Goal: Information Seeking & Learning: Check status

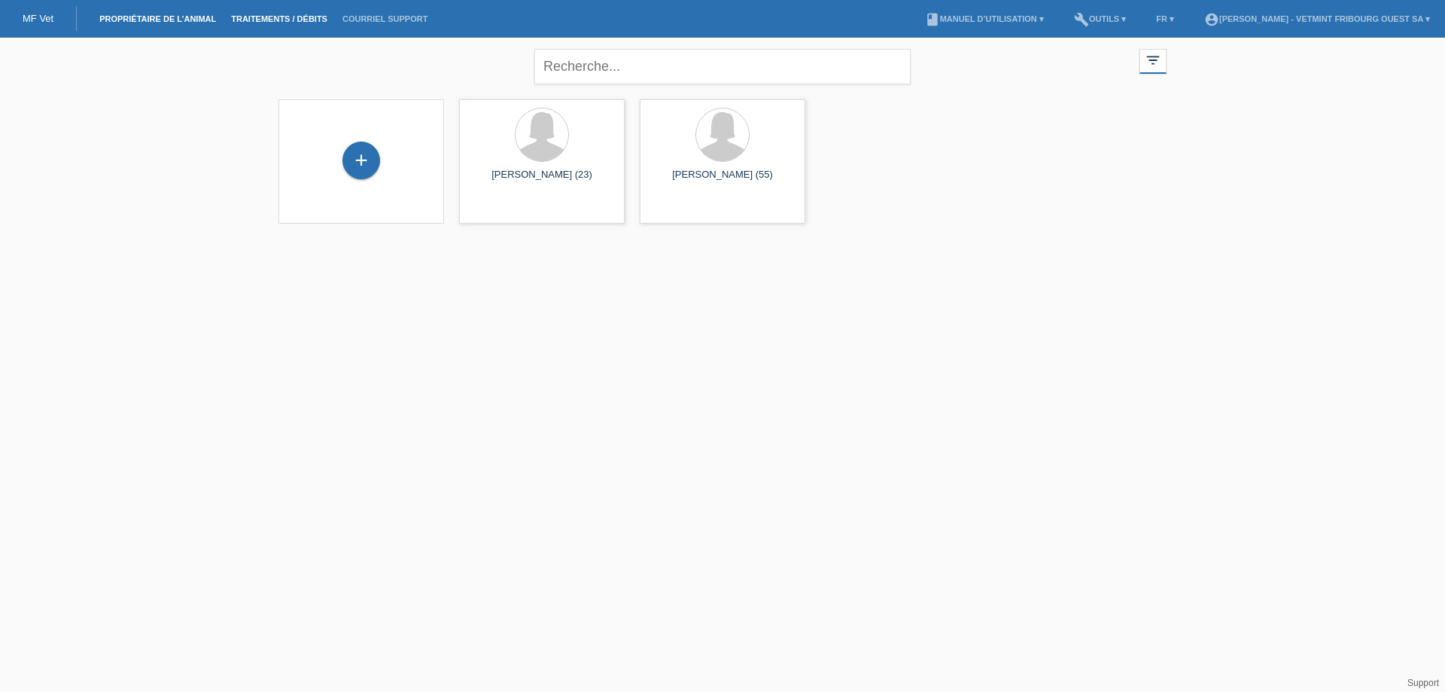
click at [291, 16] on link "Traitements / débits" at bounding box center [279, 18] width 111 height 9
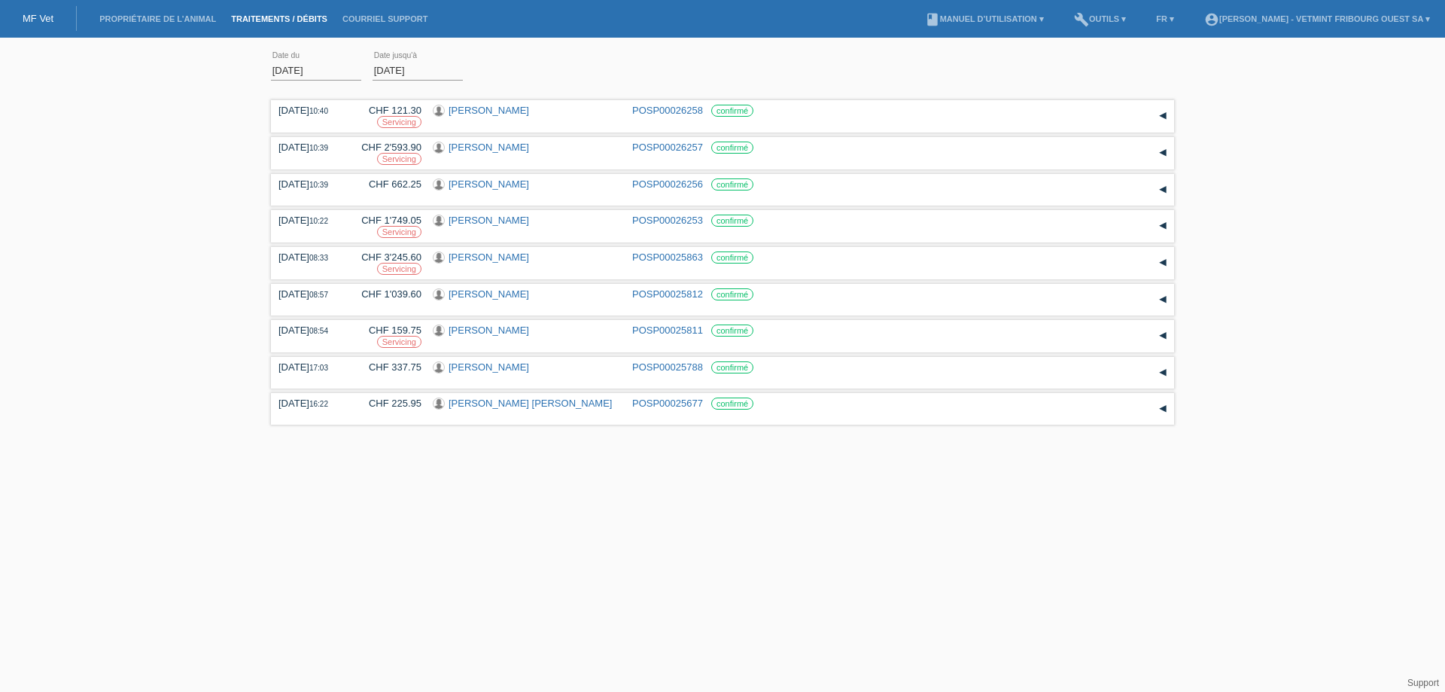
click at [309, 69] on input "01.08.2025" at bounding box center [316, 70] width 90 height 19
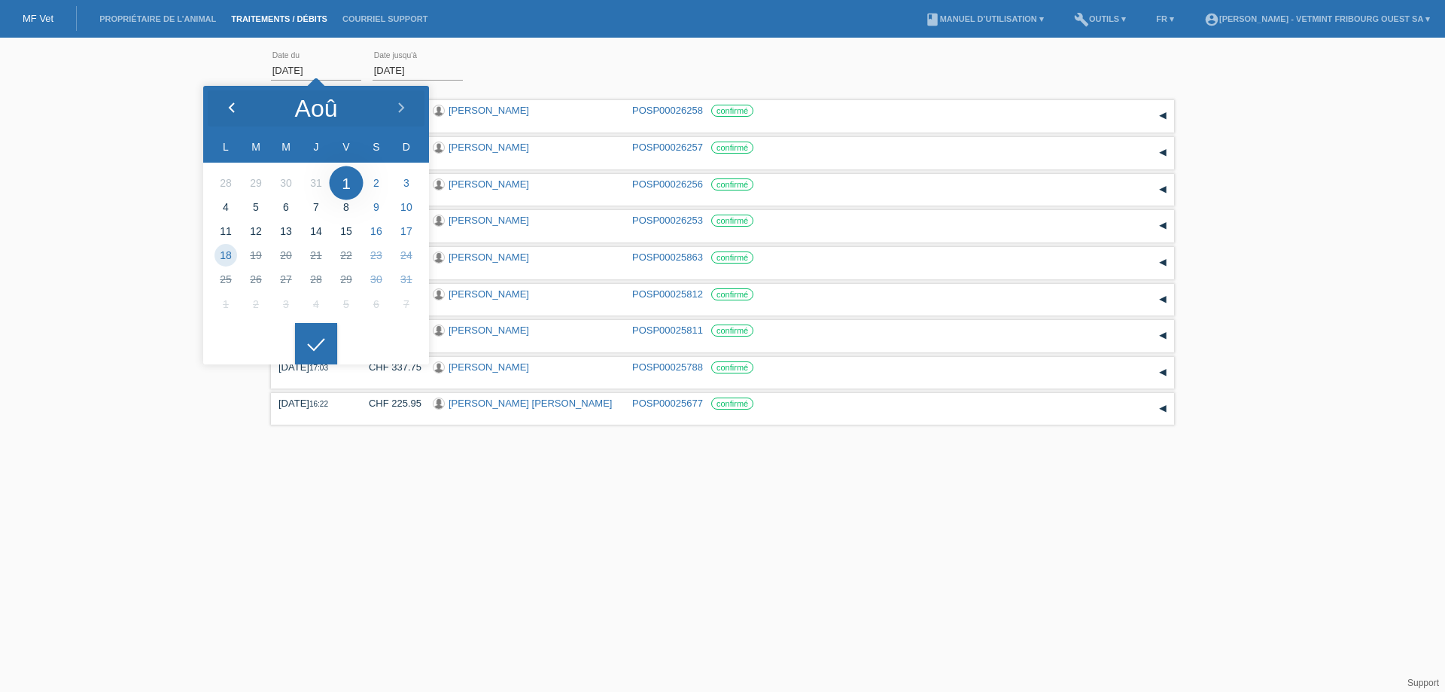
click at [230, 106] on polyline at bounding box center [232, 107] width 5 height 9
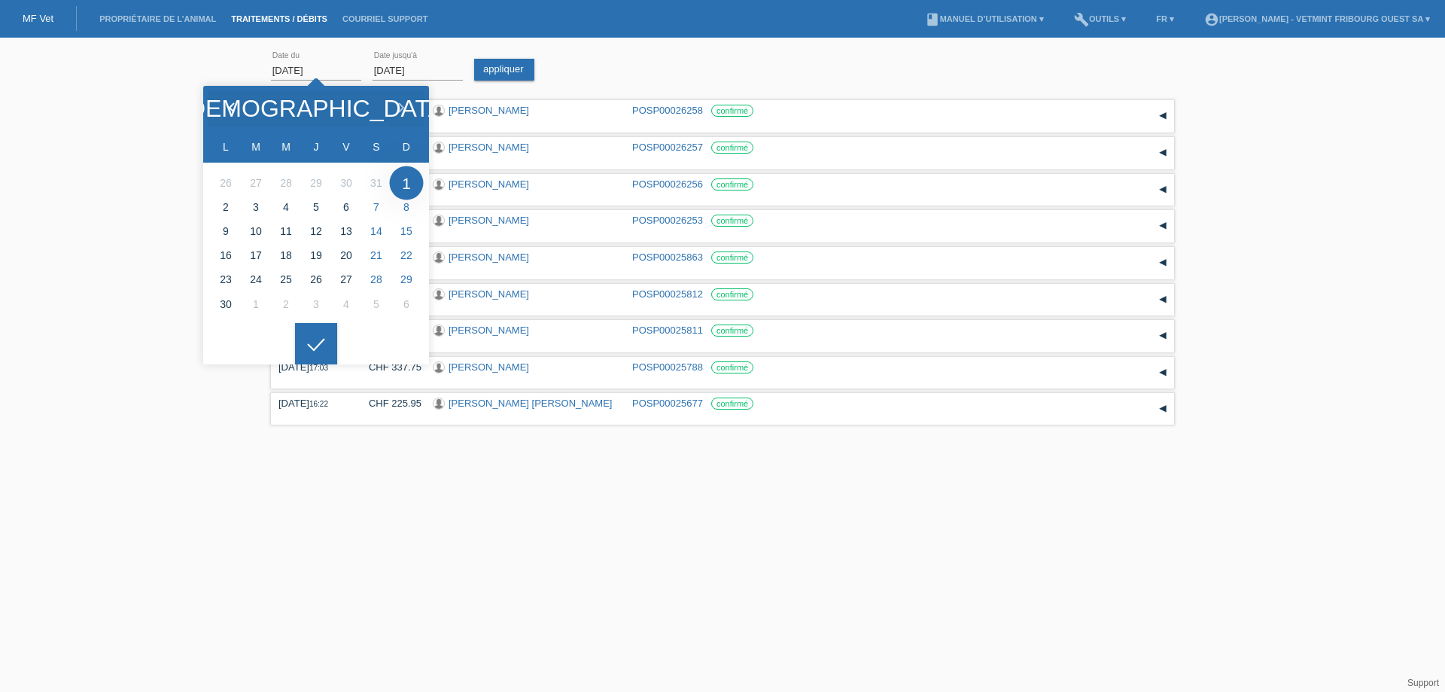
click at [230, 106] on polyline at bounding box center [232, 107] width 5 height 9
type input "[DATE]"
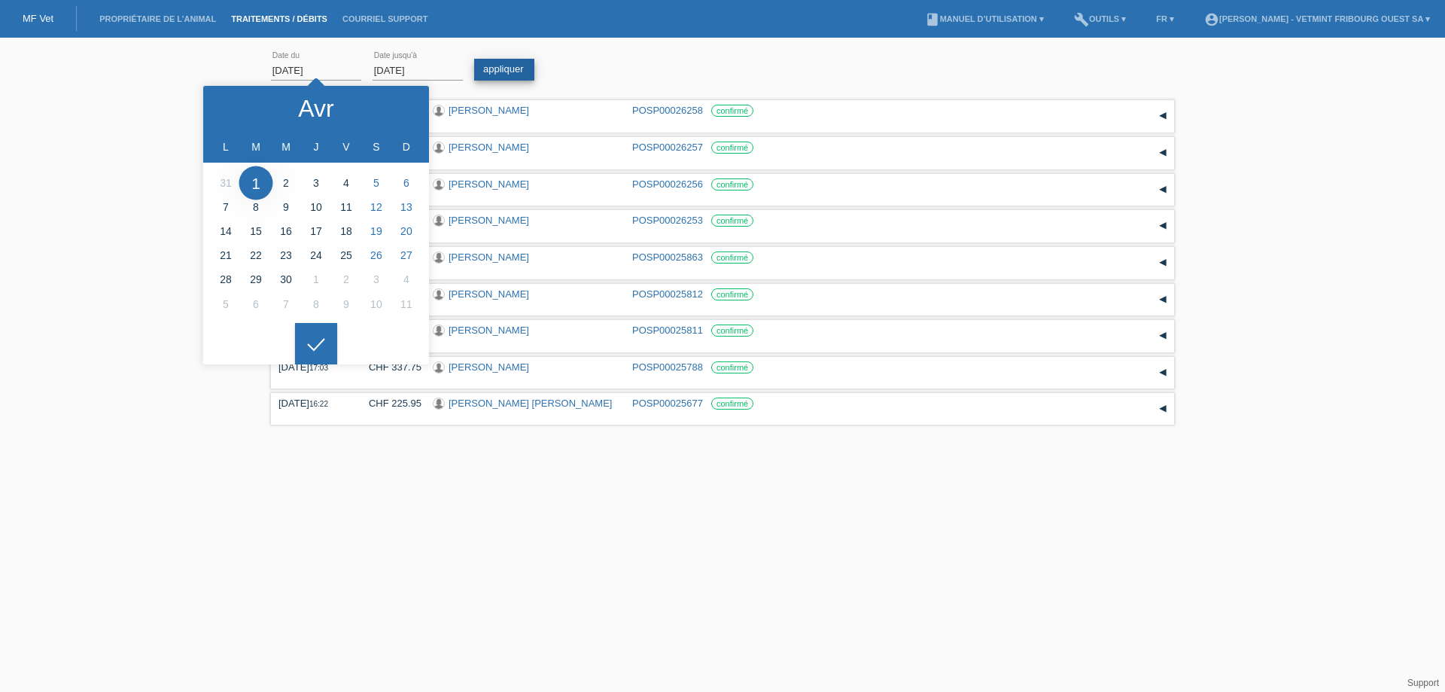
click at [504, 75] on link "appliquer" at bounding box center [504, 70] width 60 height 22
click at [608, 59] on div "01.04.2025 error Date du 18.08.2025 error Date jusqu'à appliquer" at bounding box center [722, 70] width 903 height 51
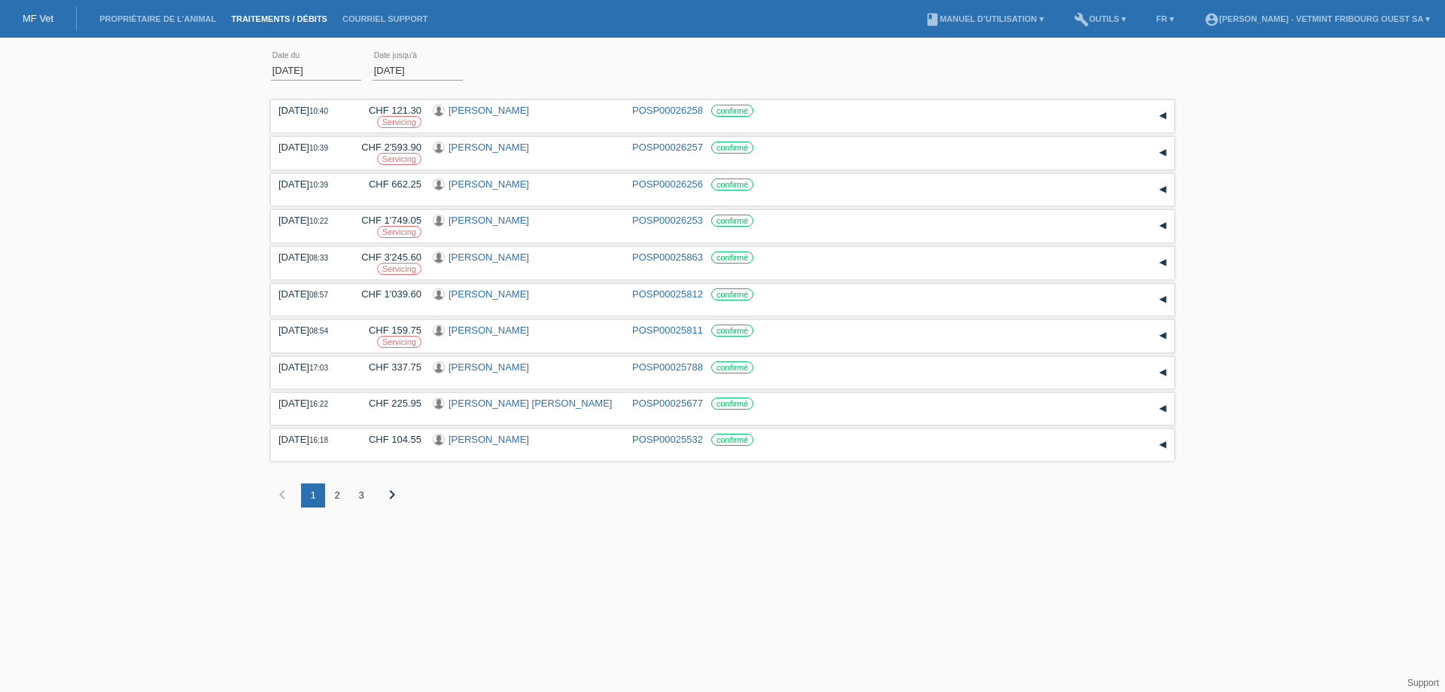
click at [355, 496] on div "3" at bounding box center [361, 495] width 24 height 24
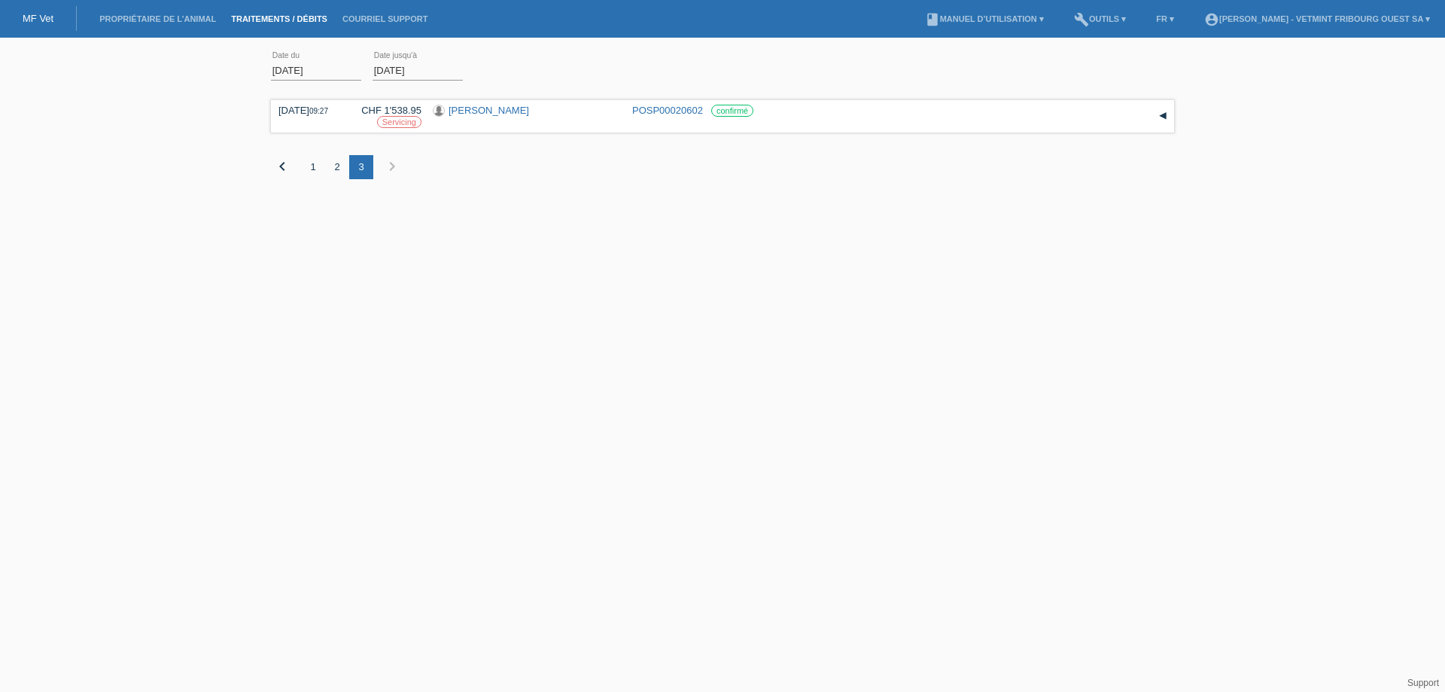
click at [339, 164] on div "2" at bounding box center [337, 167] width 24 height 24
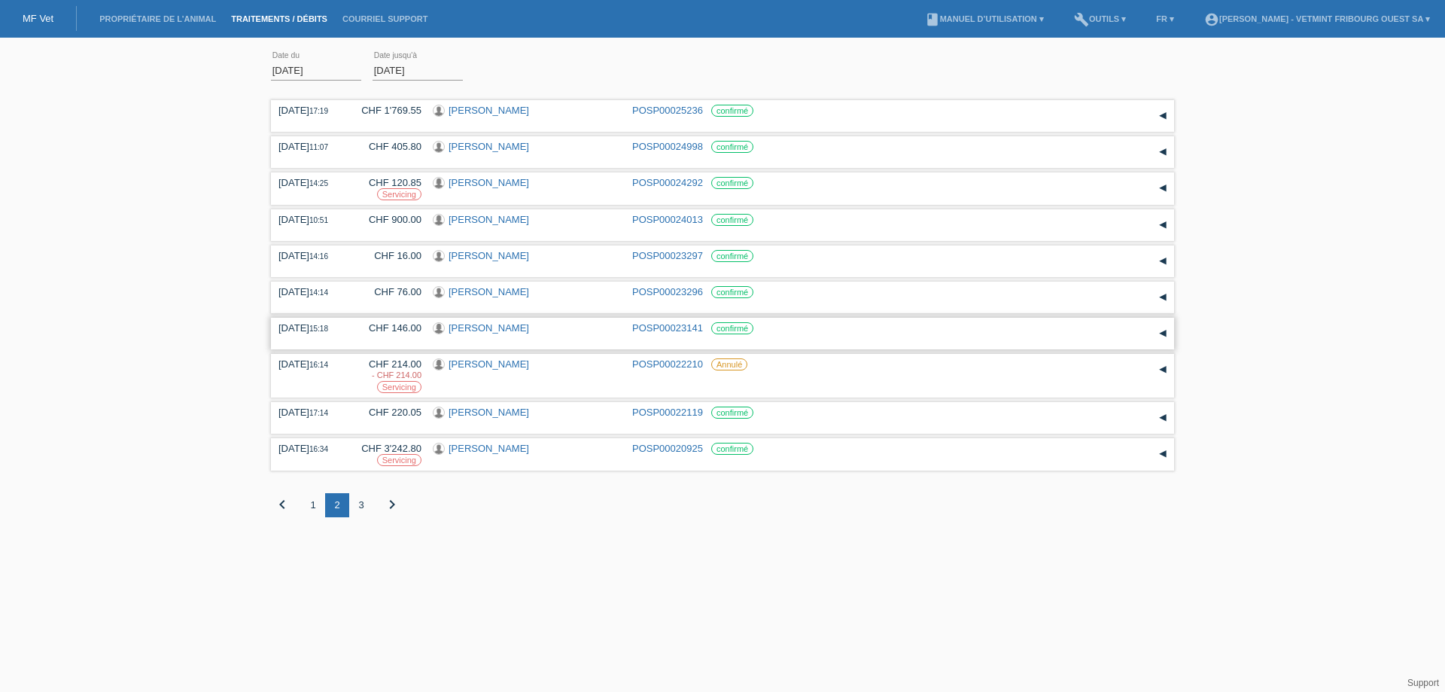
click at [484, 327] on link "[PERSON_NAME]" at bounding box center [489, 327] width 81 height 11
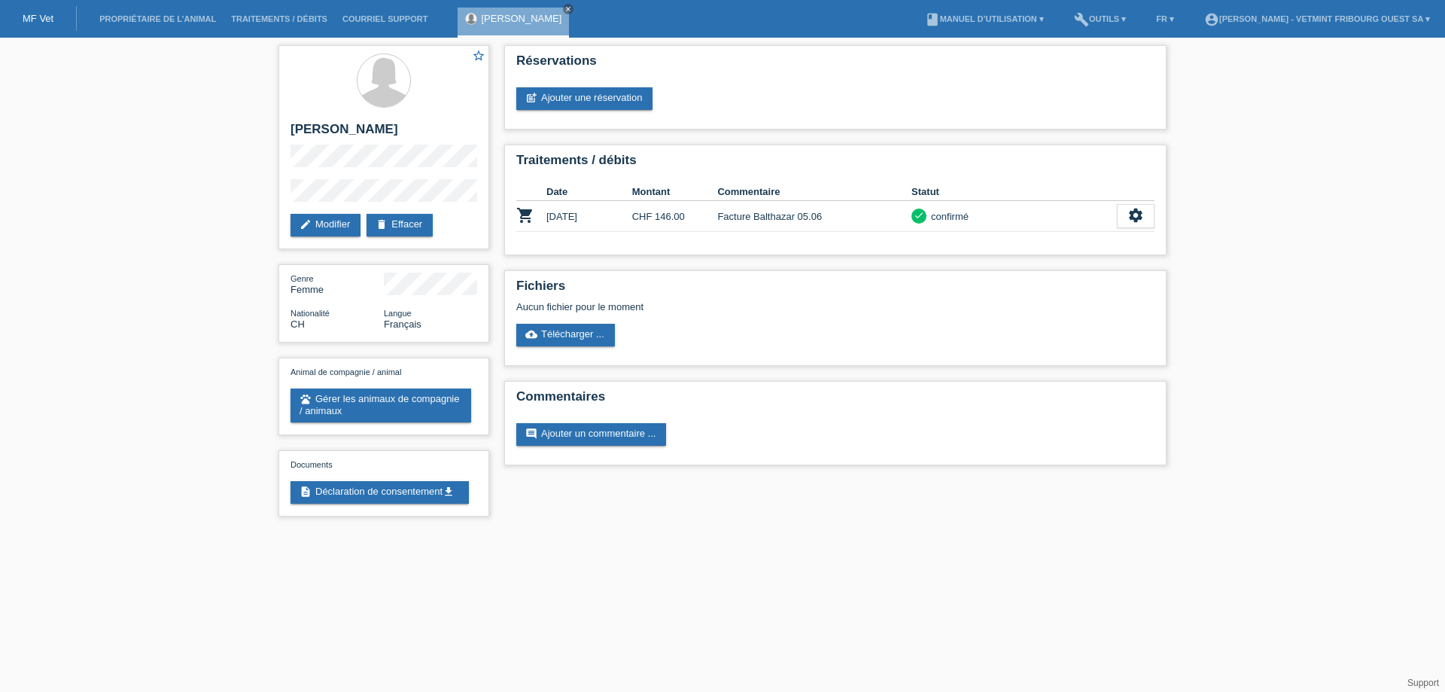
click at [43, 25] on div "MF Vet" at bounding box center [38, 18] width 77 height 25
click at [123, 15] on link "Propriétaire de l’animal" at bounding box center [158, 18] width 132 height 9
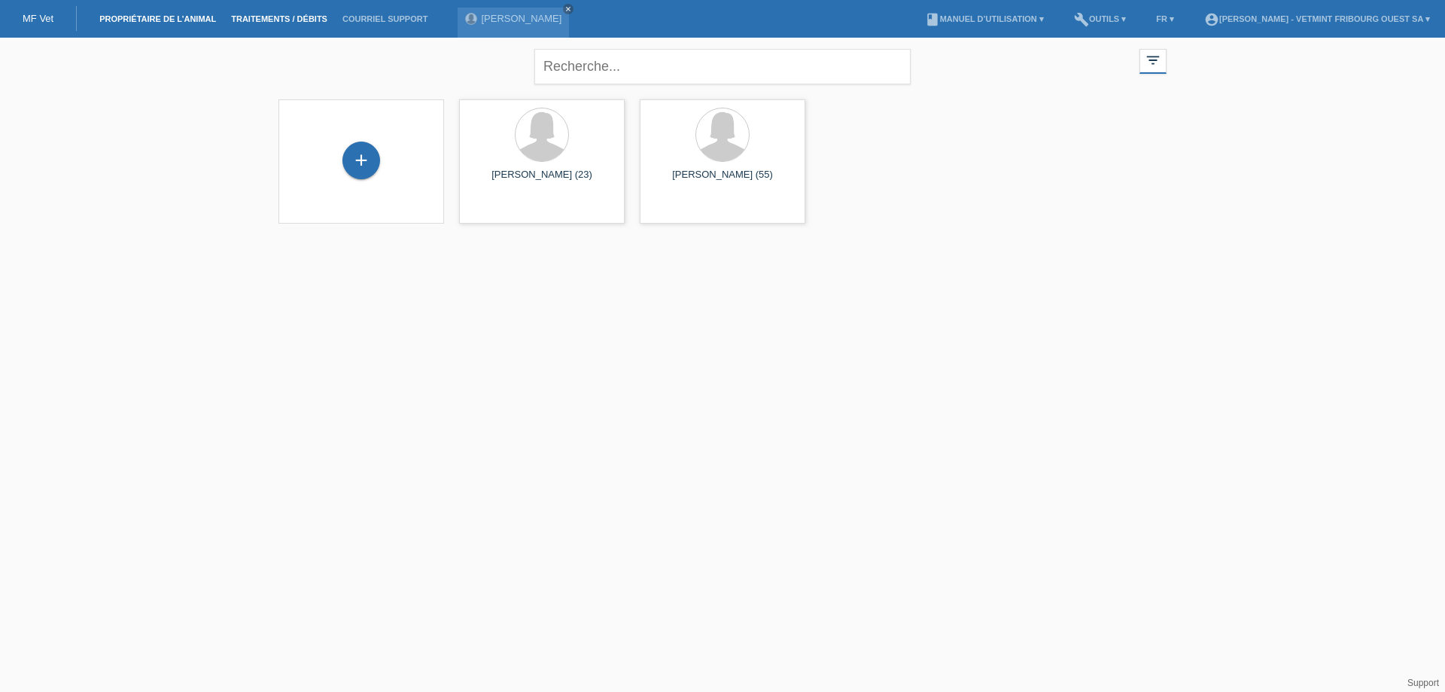
click at [293, 15] on link "Traitements / débits" at bounding box center [279, 18] width 111 height 9
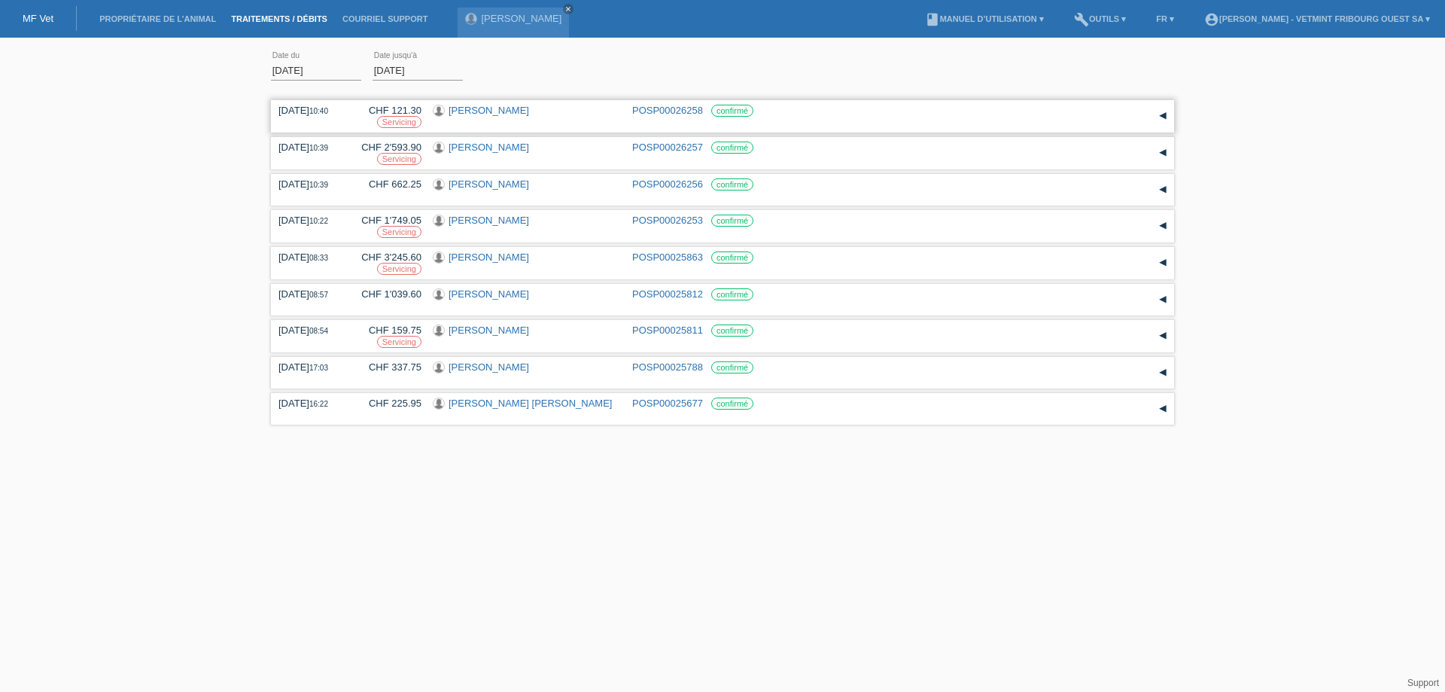
click at [1157, 118] on div "▾" at bounding box center [1163, 116] width 23 height 23
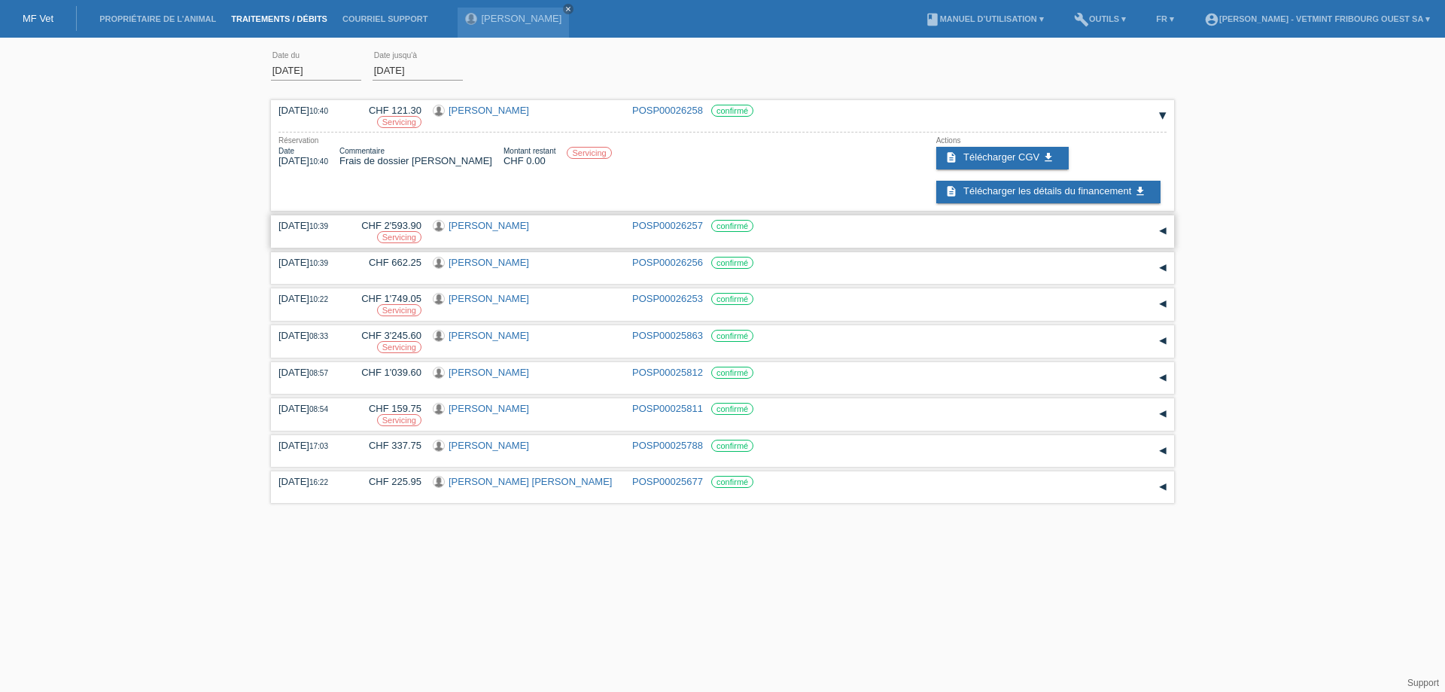
click at [1164, 230] on div "▾" at bounding box center [1163, 231] width 23 height 23
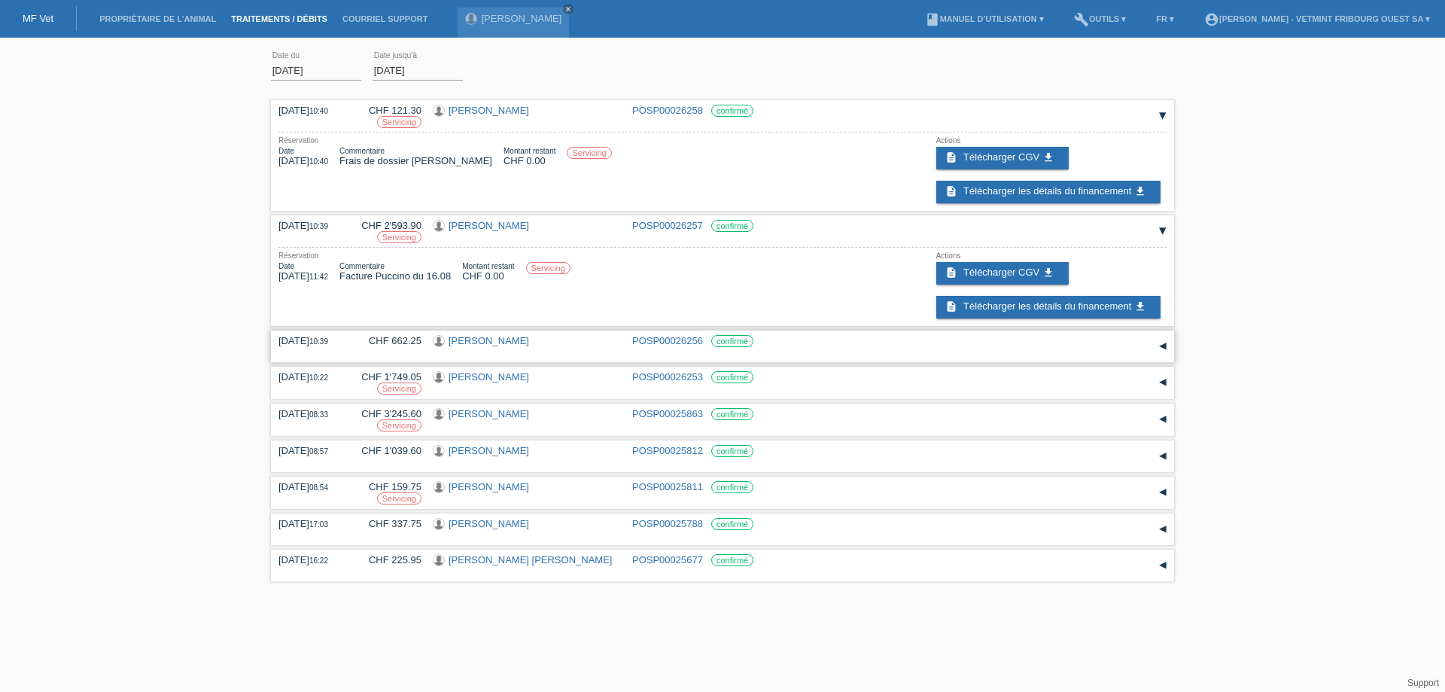
click at [1161, 346] on div "▾" at bounding box center [1163, 346] width 23 height 23
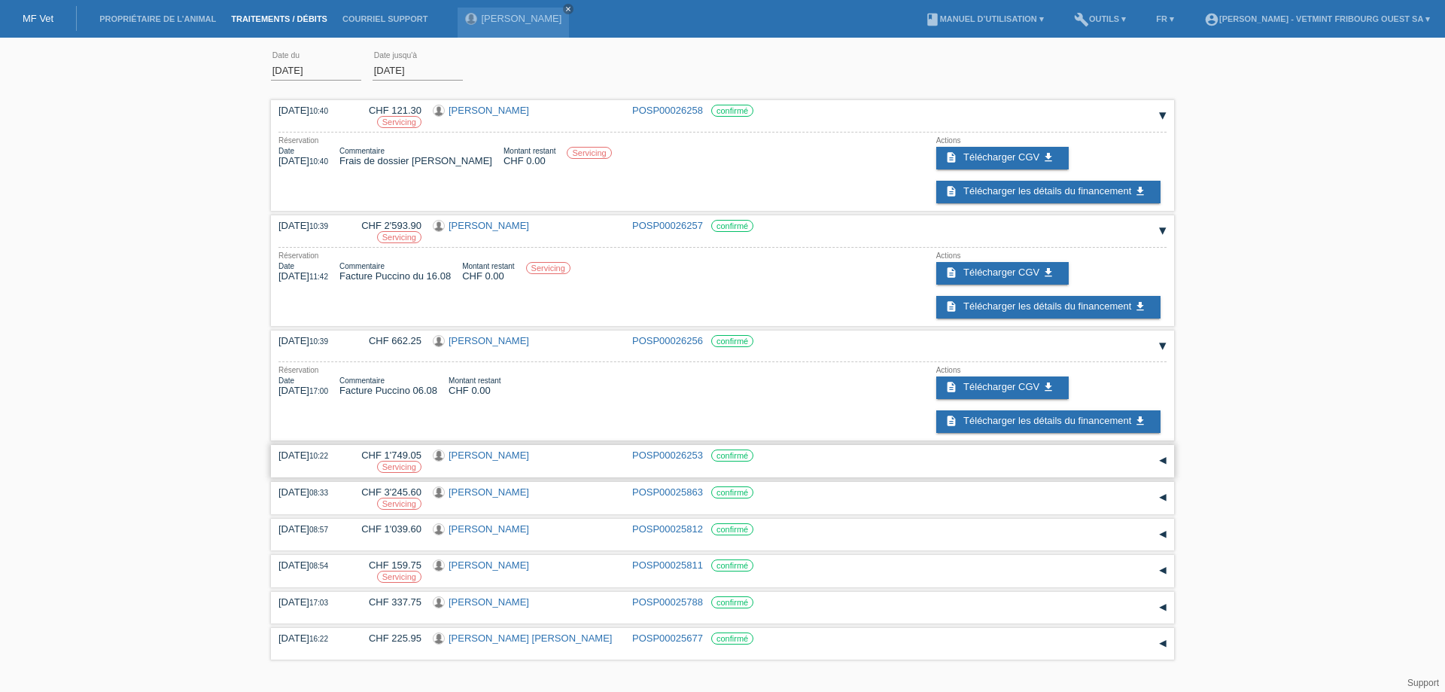
click at [1166, 473] on div "18.08.2025 10:22 CHF 1'749.05 Servicing Floriane Ducry POSP00026253 confirmé Da…" at bounding box center [722, 461] width 903 height 32
click at [1161, 458] on div "▾" at bounding box center [1163, 460] width 23 height 23
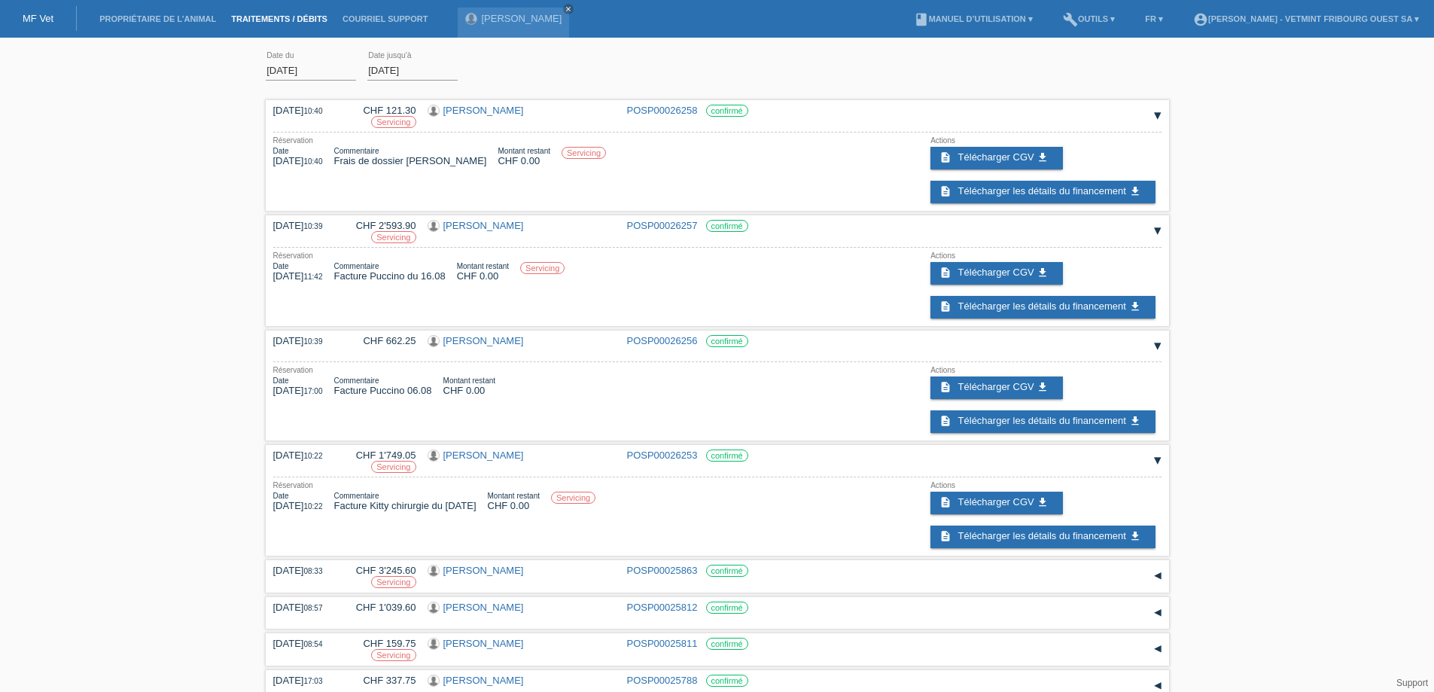
scroll to position [50, 0]
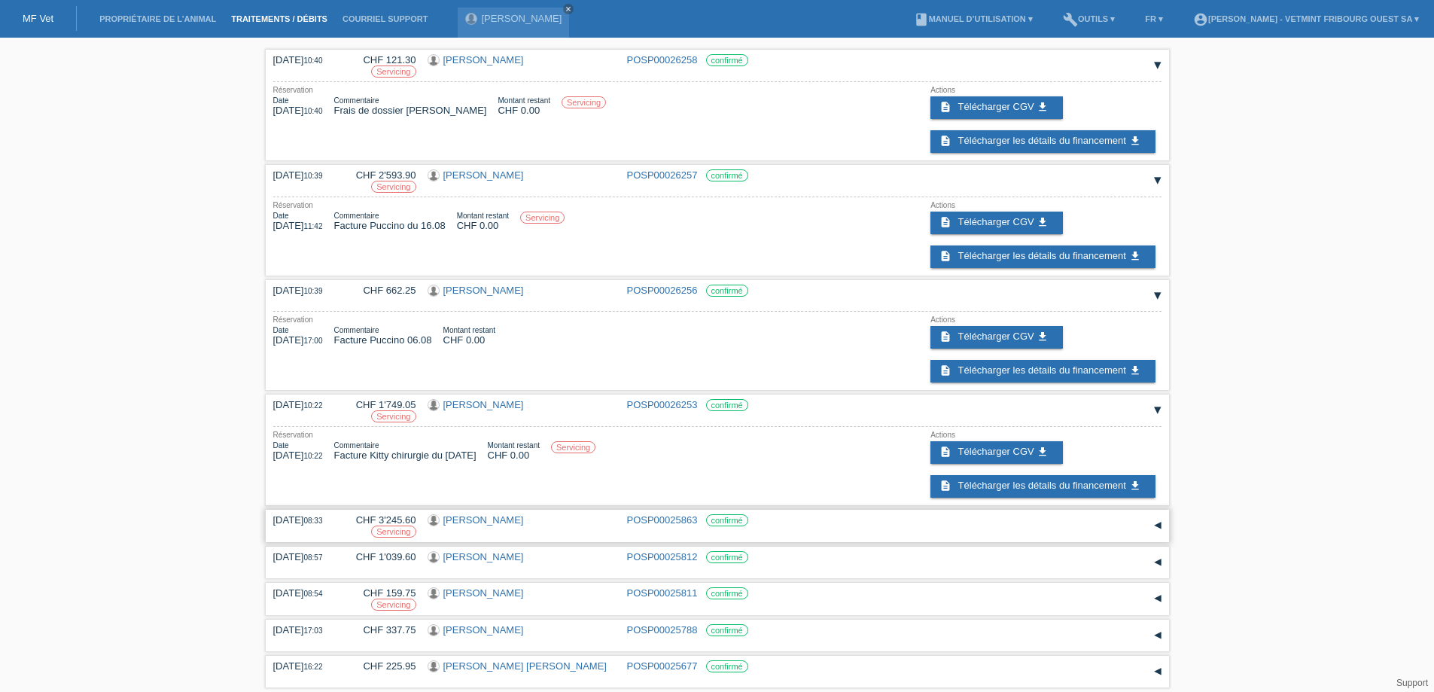
click at [1154, 531] on div "▾" at bounding box center [1158, 525] width 23 height 23
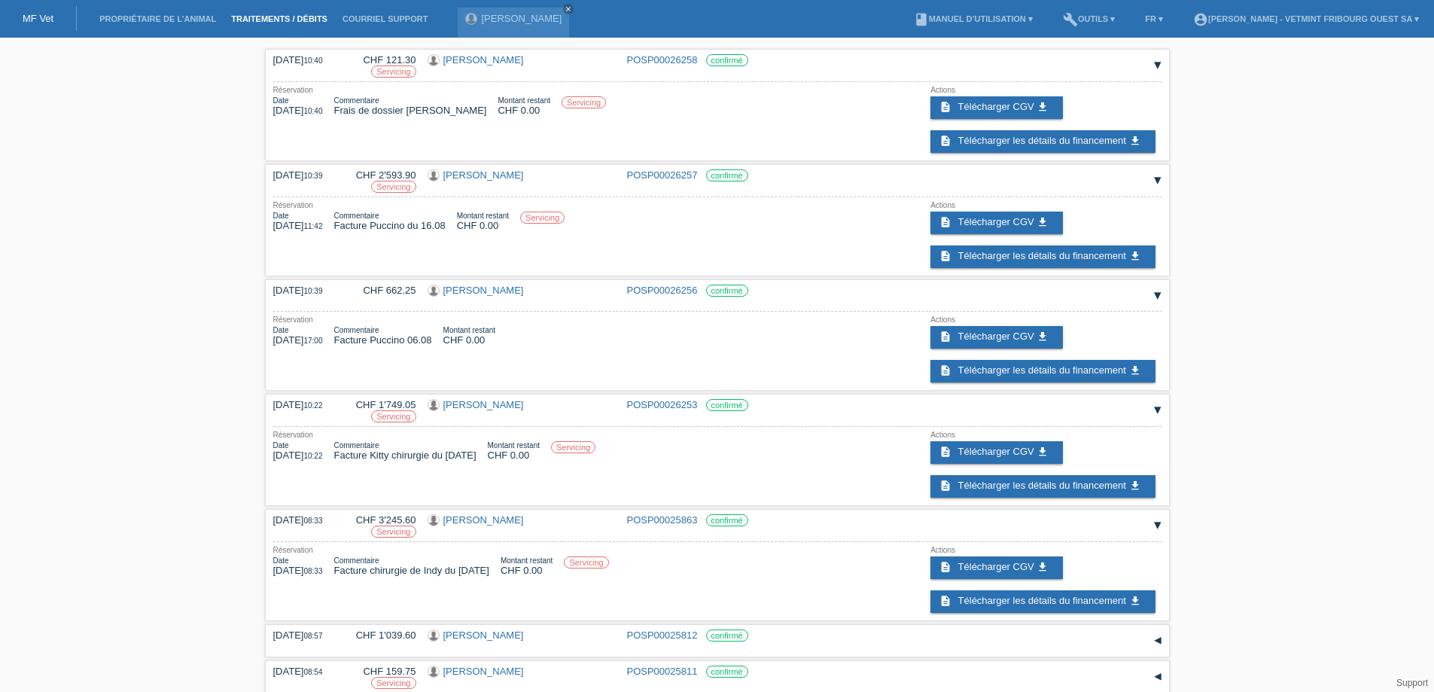
scroll to position [129, 0]
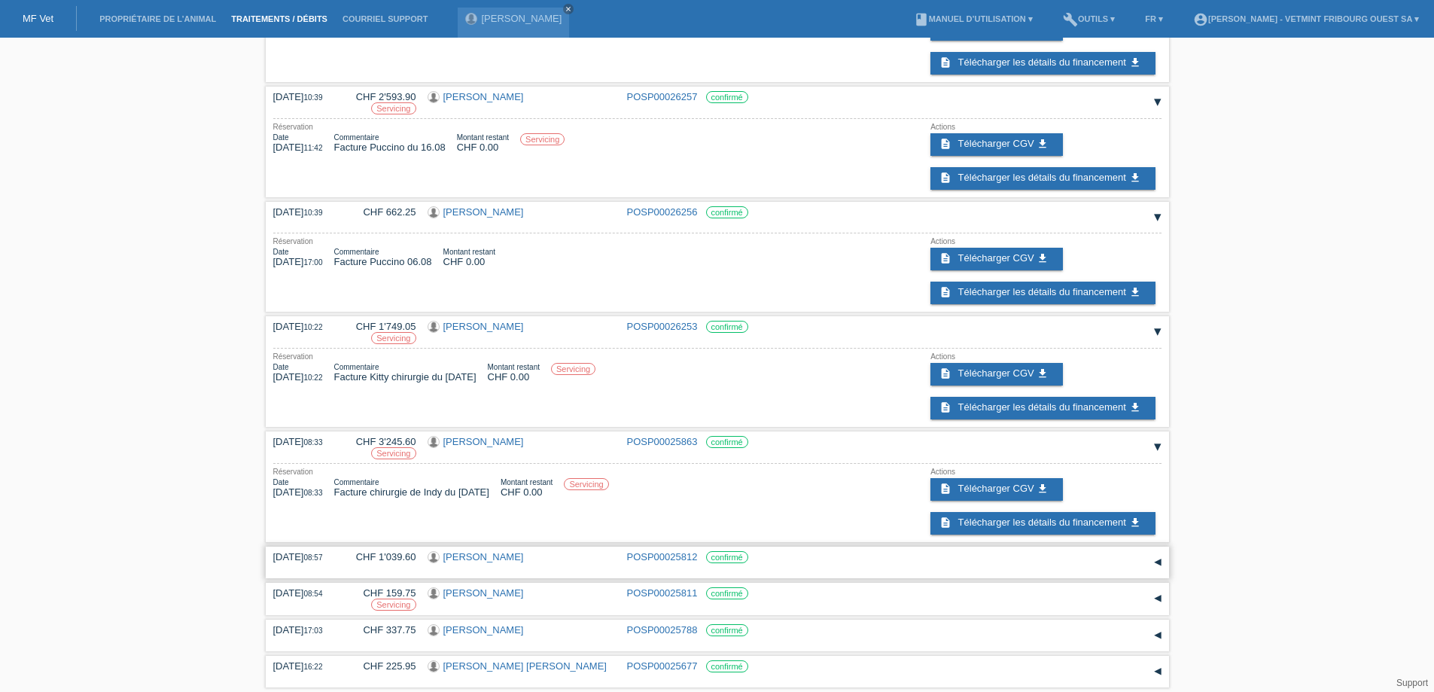
click at [1132, 564] on div "07.08.2025 08:57 CHF 1'039.60 Jean-Louis Ayer POSP00025812 confirmé" at bounding box center [717, 562] width 888 height 23
click at [1150, 559] on div "▾" at bounding box center [1158, 562] width 23 height 23
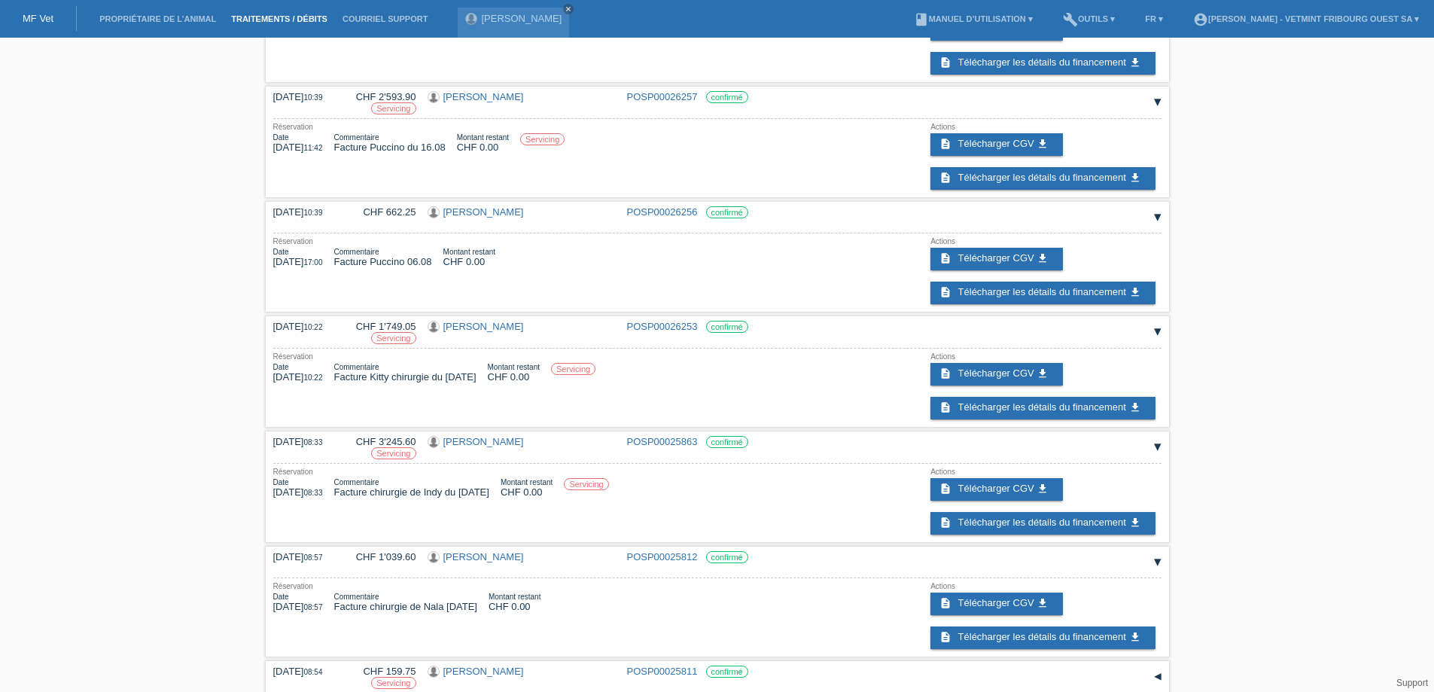
scroll to position [207, 0]
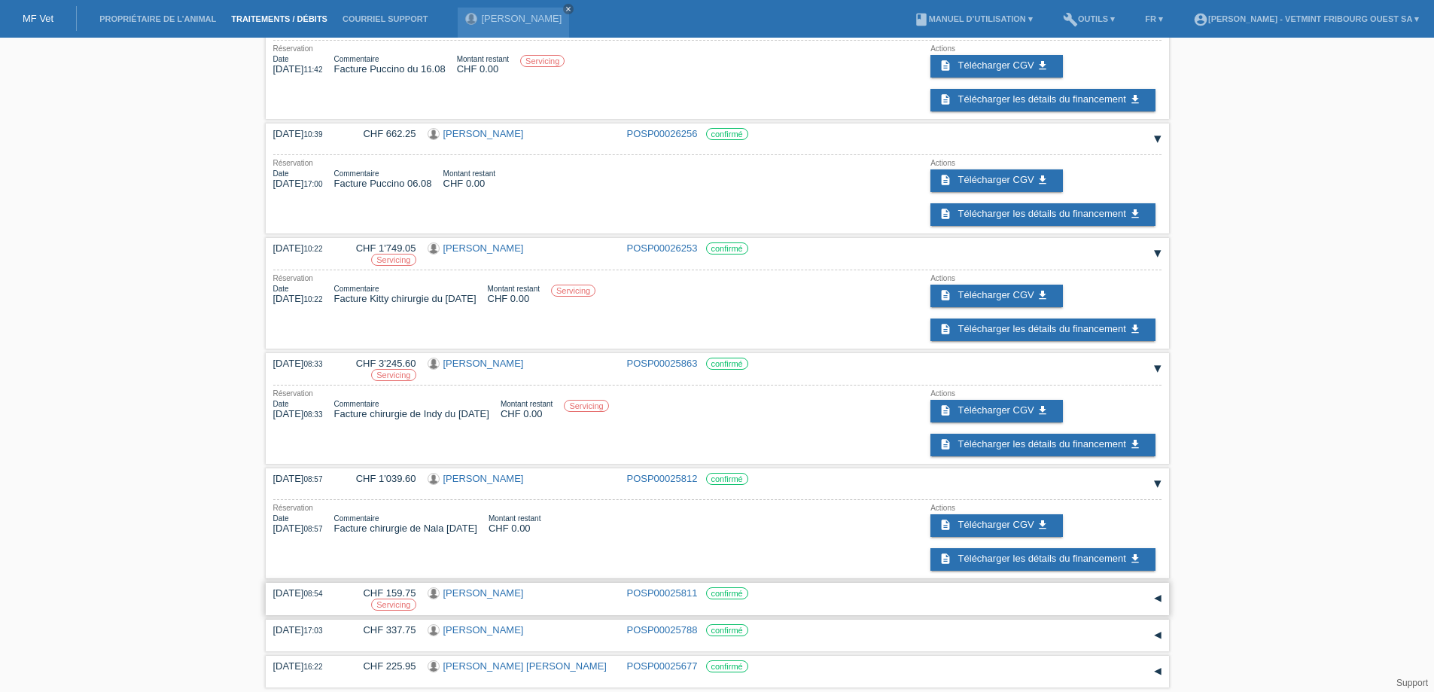
click at [1150, 595] on div "▾" at bounding box center [1158, 598] width 23 height 23
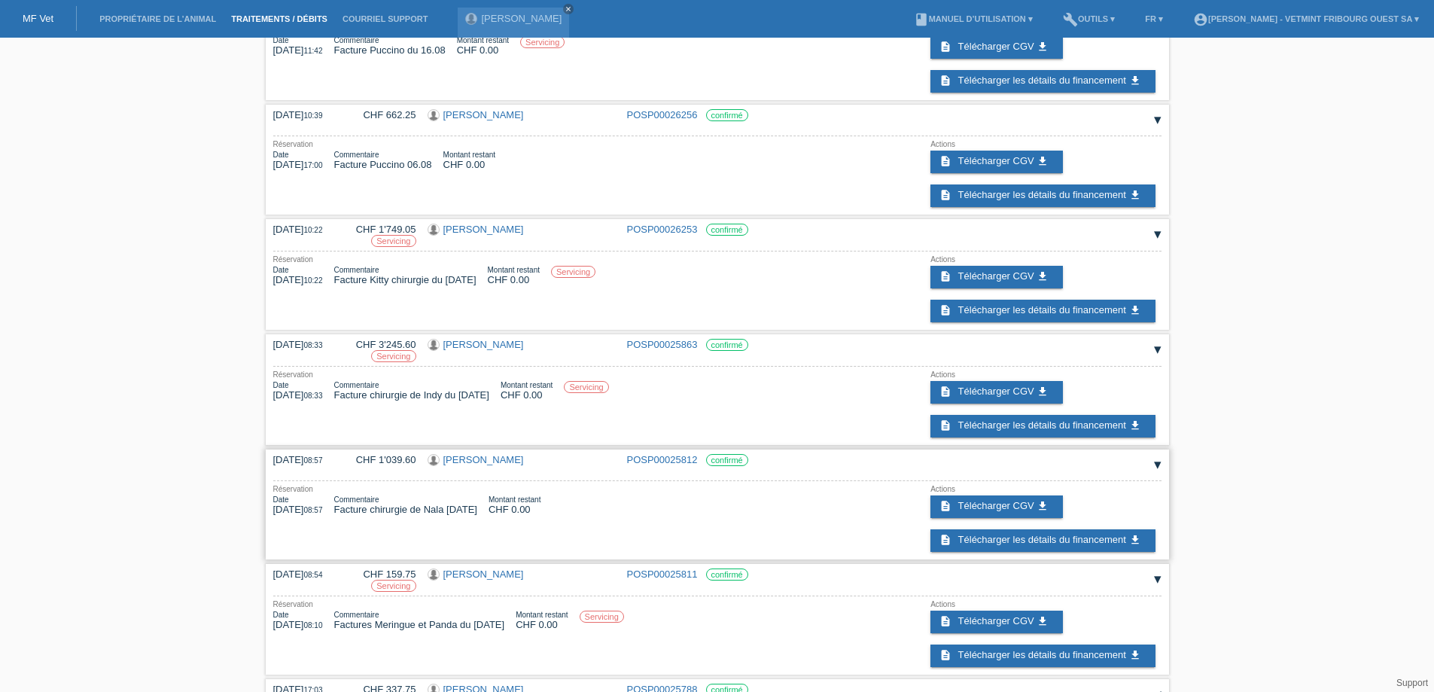
scroll to position [285, 0]
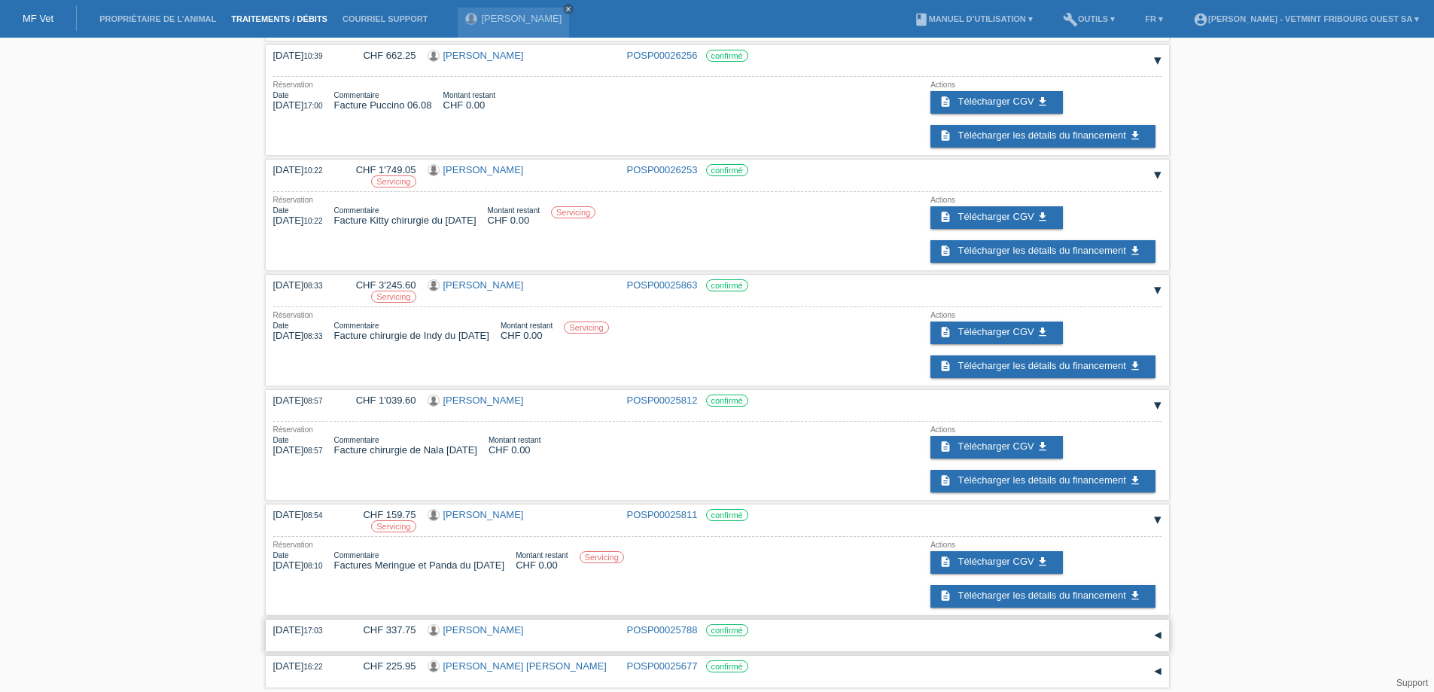
click at [1154, 638] on div "▾" at bounding box center [1158, 635] width 23 height 23
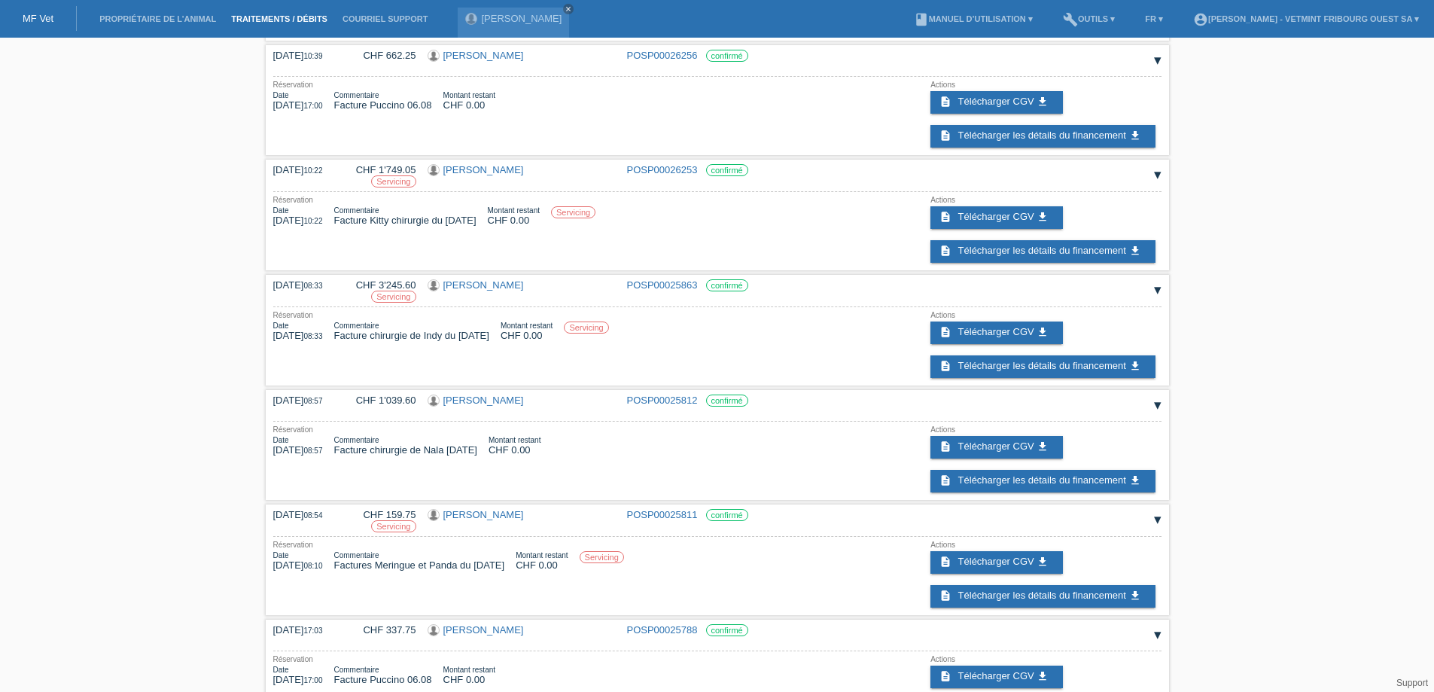
scroll to position [364, 0]
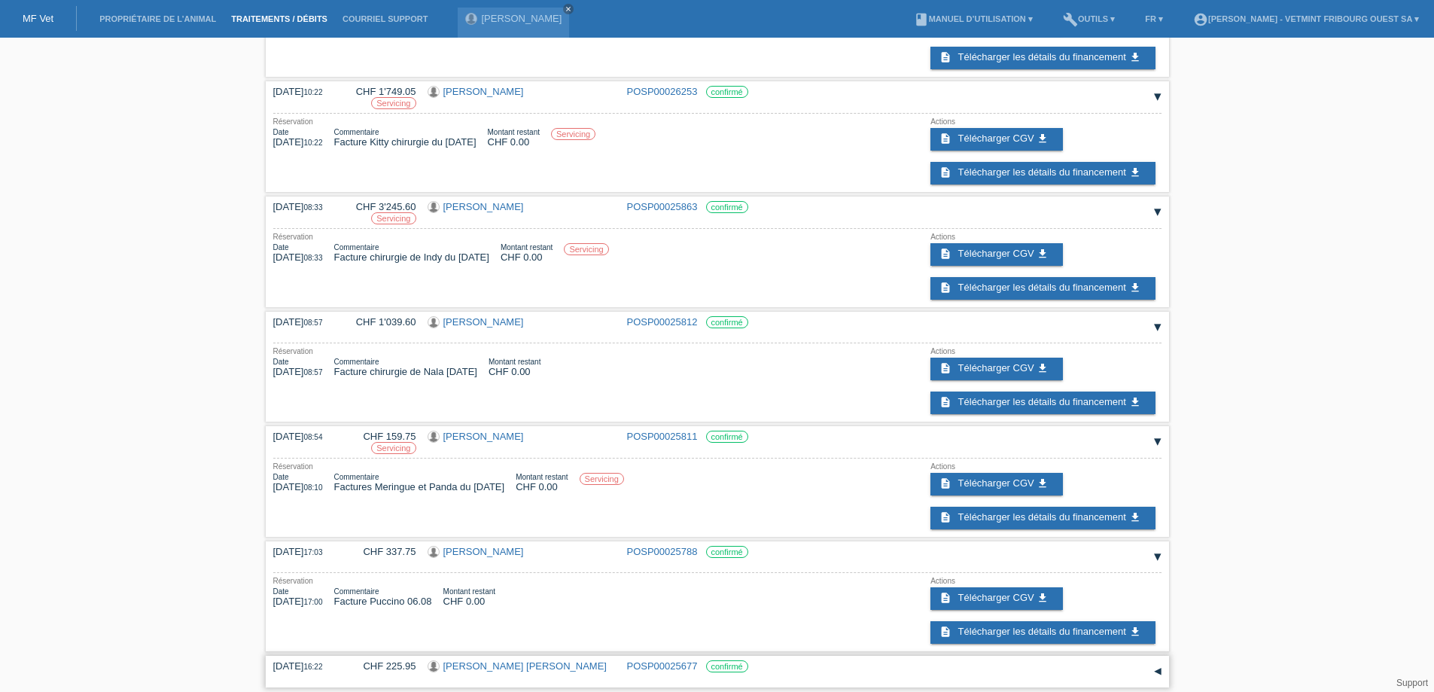
click at [1161, 667] on div "▾" at bounding box center [1158, 671] width 23 height 23
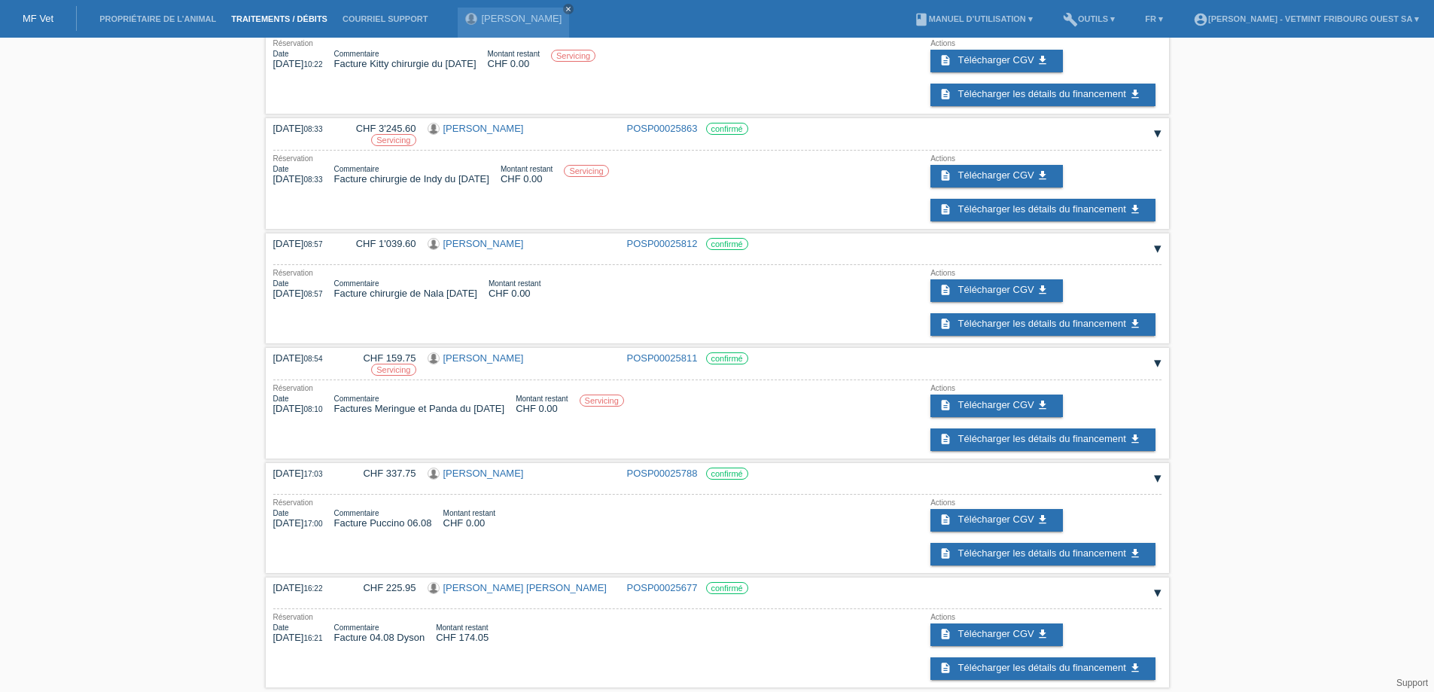
scroll to position [0, 0]
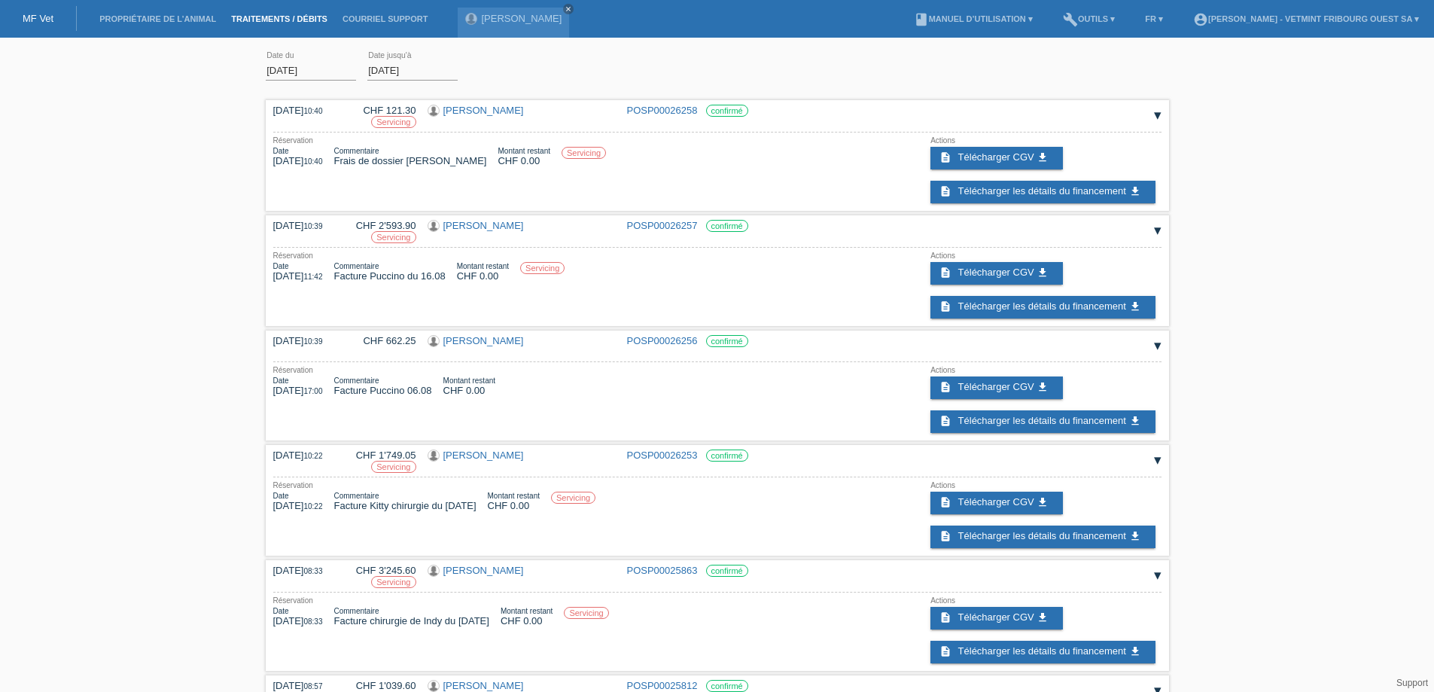
click at [290, 65] on input "[DATE]" at bounding box center [311, 70] width 90 height 19
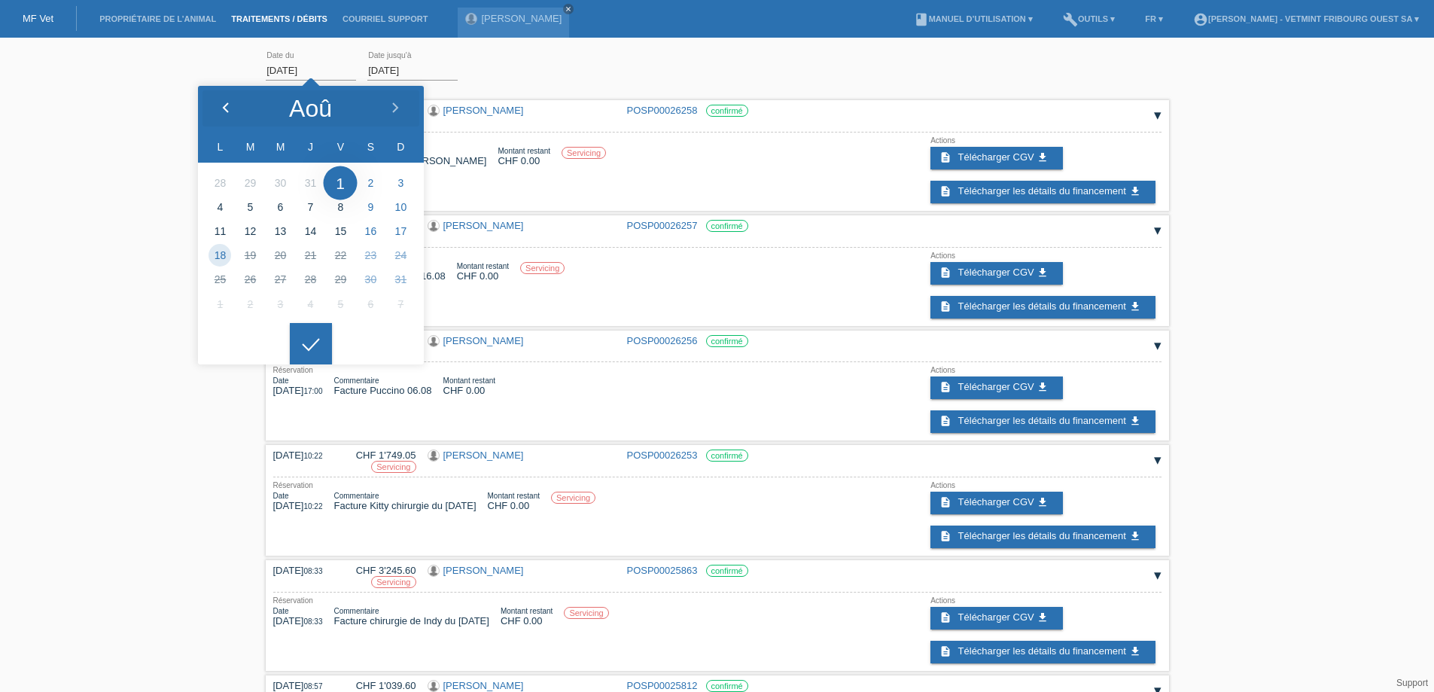
click at [220, 100] on div at bounding box center [226, 108] width 56 height 45
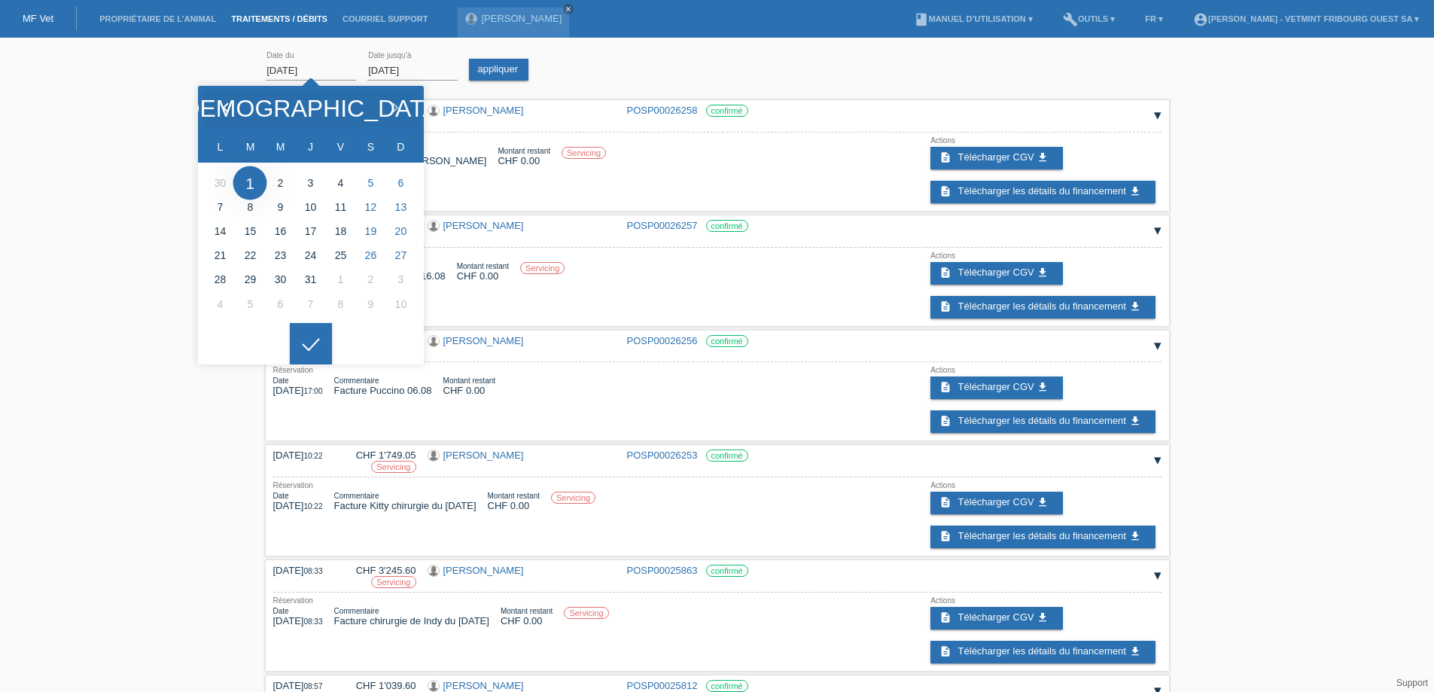
click at [220, 100] on div at bounding box center [226, 108] width 56 height 45
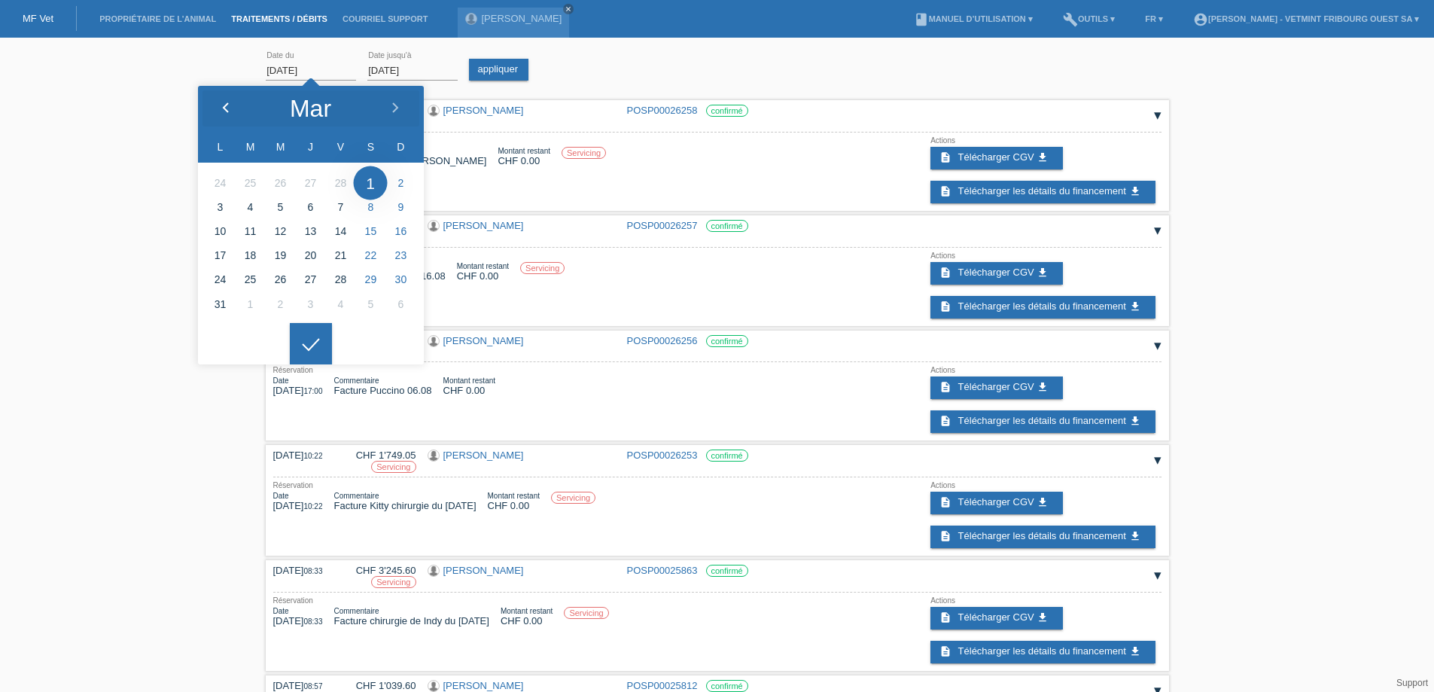
type input "01.02.2025"
click at [504, 71] on link "appliquer" at bounding box center [499, 70] width 60 height 22
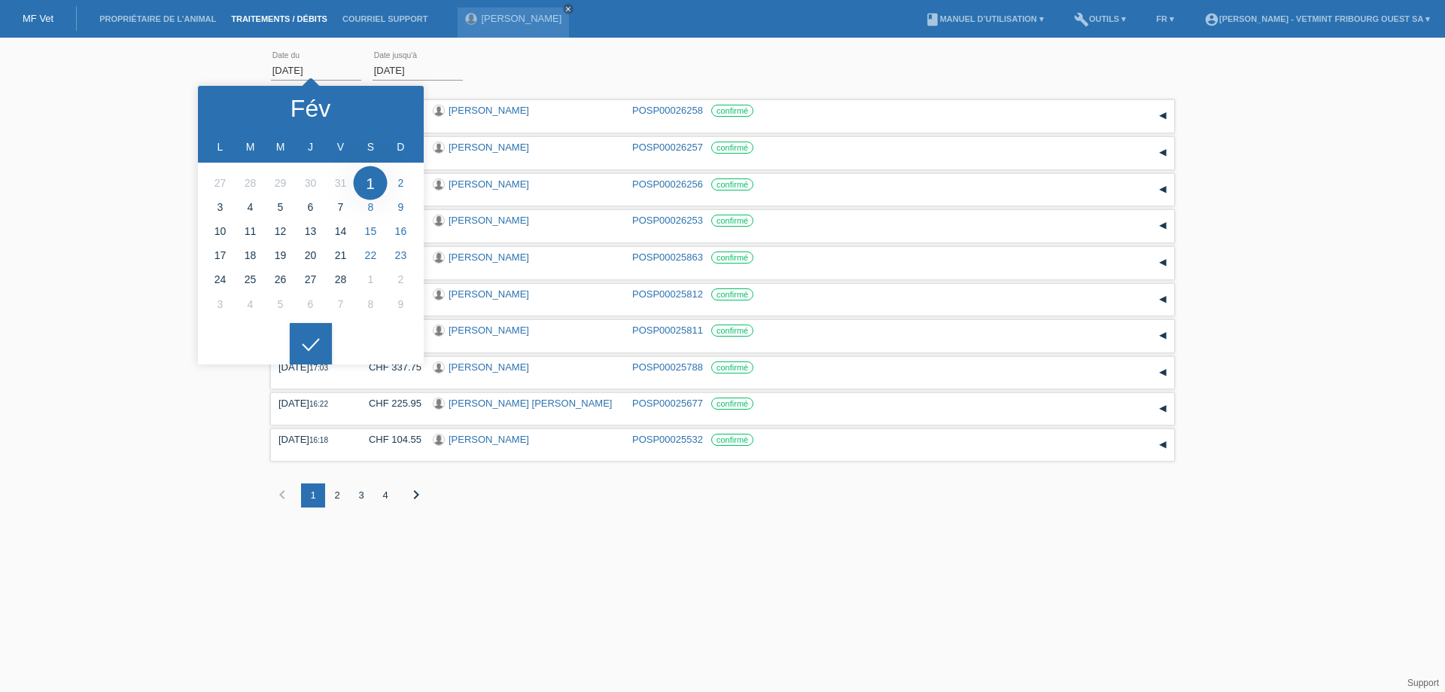
click at [363, 496] on div "3" at bounding box center [361, 495] width 24 height 24
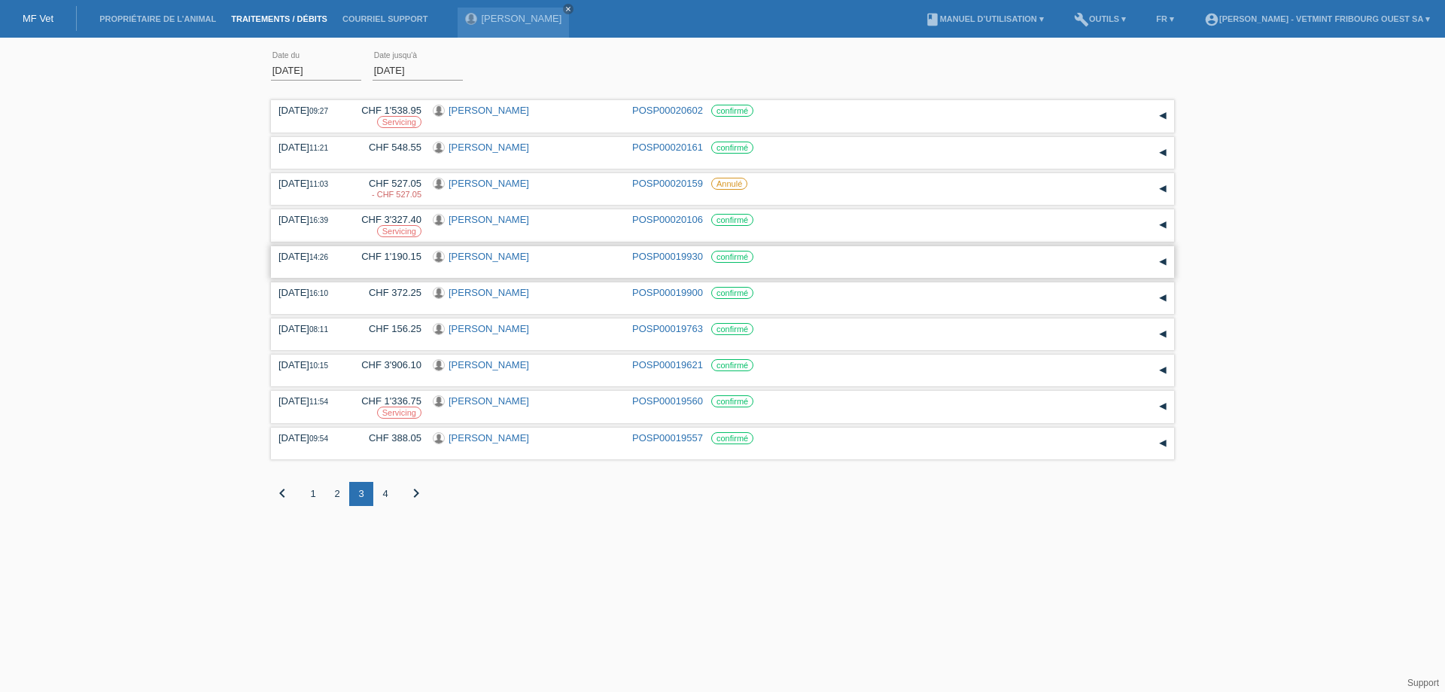
click at [1165, 260] on div "▾" at bounding box center [1163, 262] width 23 height 23
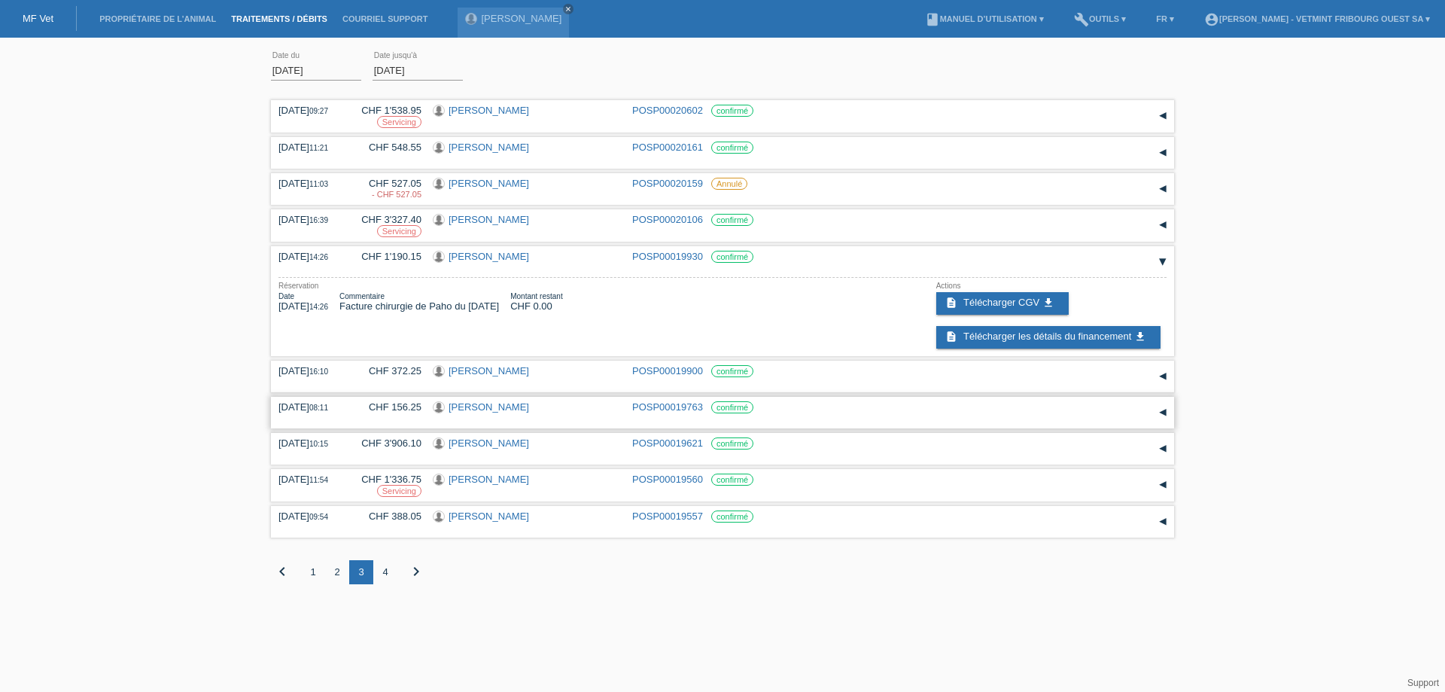
click at [1168, 414] on div "▾" at bounding box center [1163, 412] width 23 height 23
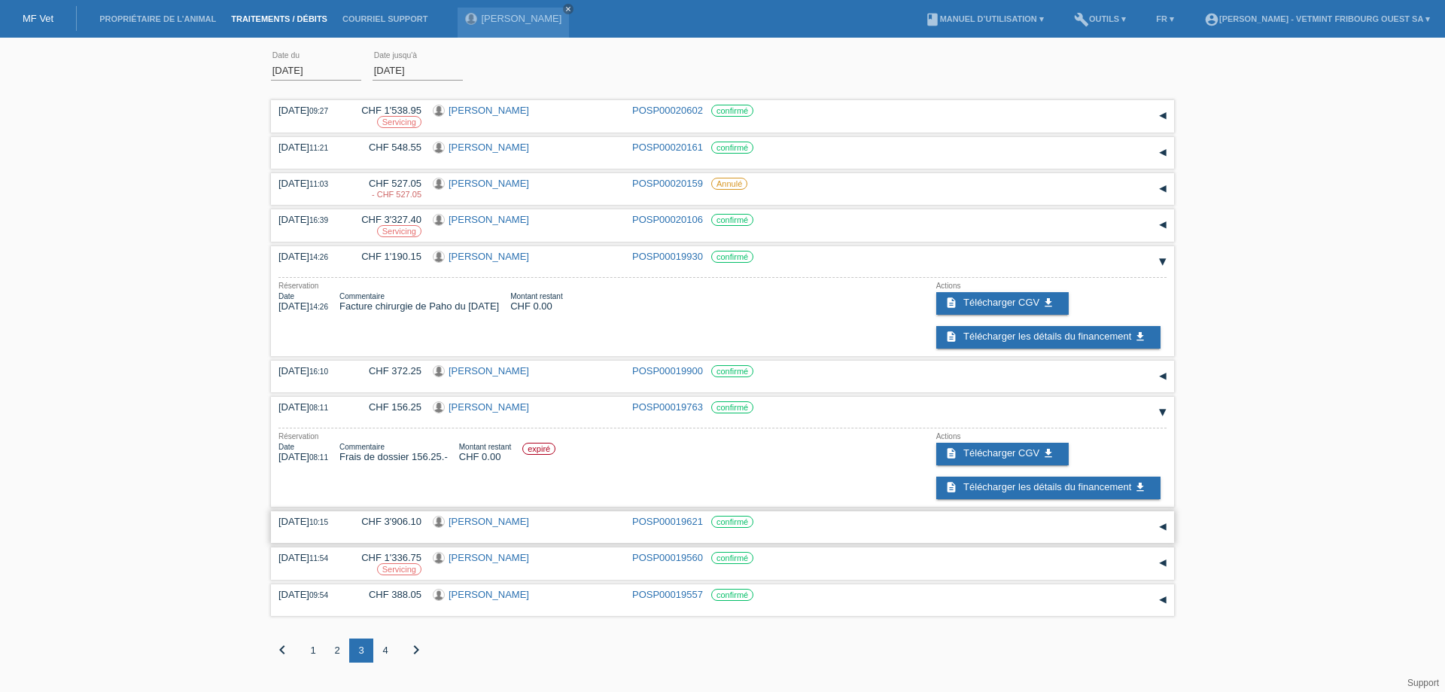
click at [1162, 531] on div "▾" at bounding box center [1163, 527] width 23 height 23
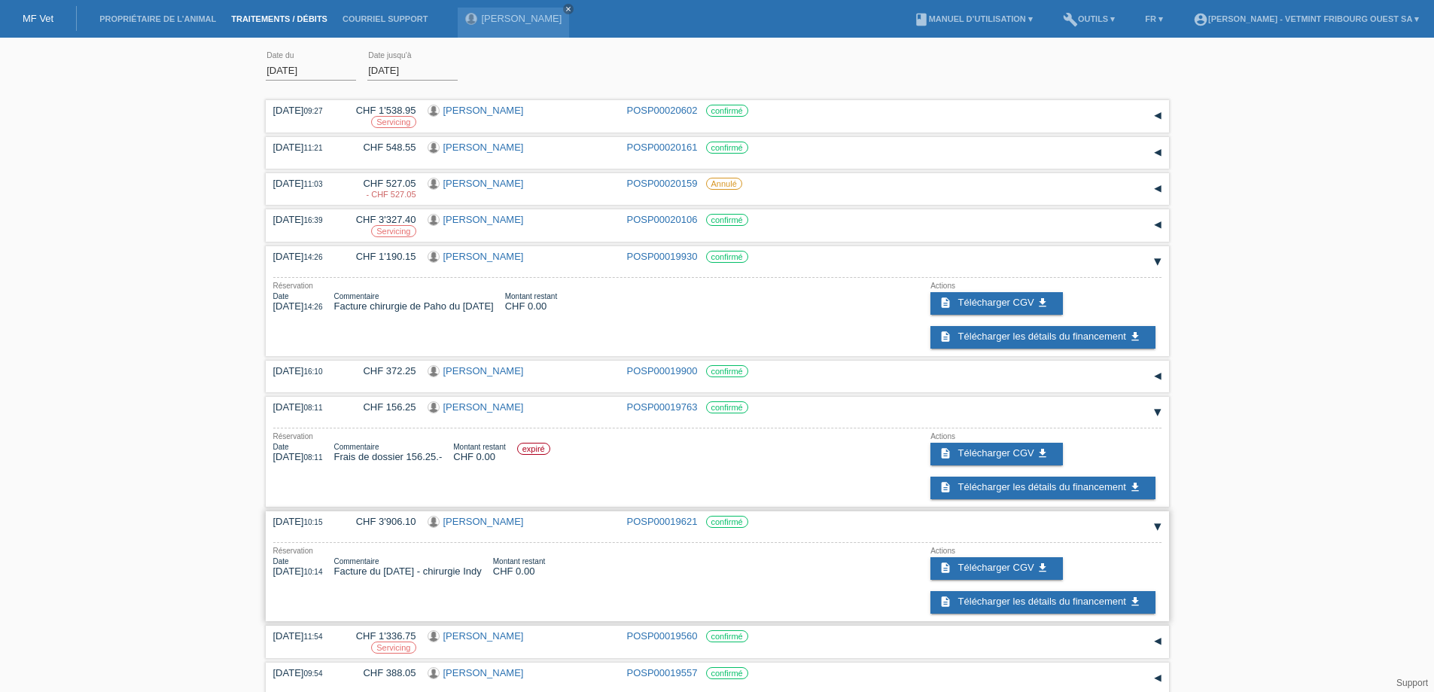
scroll to position [72, 0]
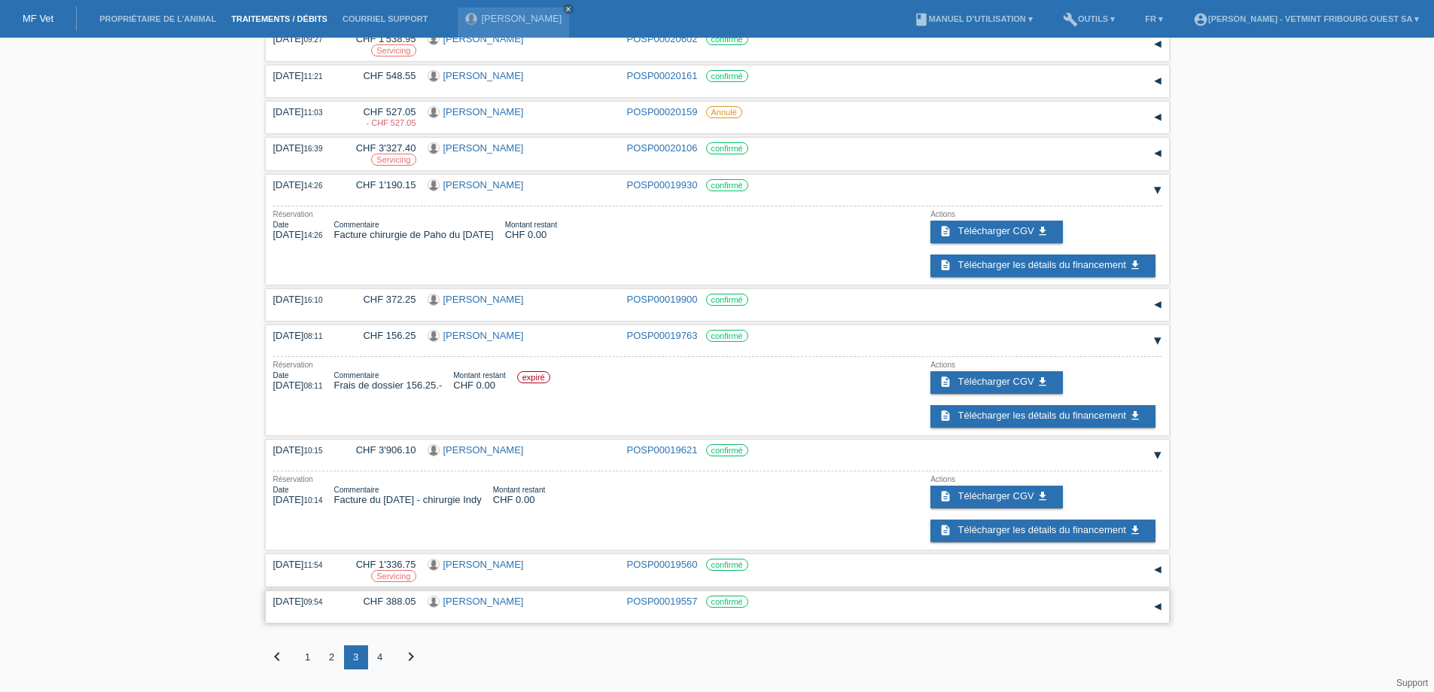
click at [1156, 610] on div "▾" at bounding box center [1158, 606] width 23 height 23
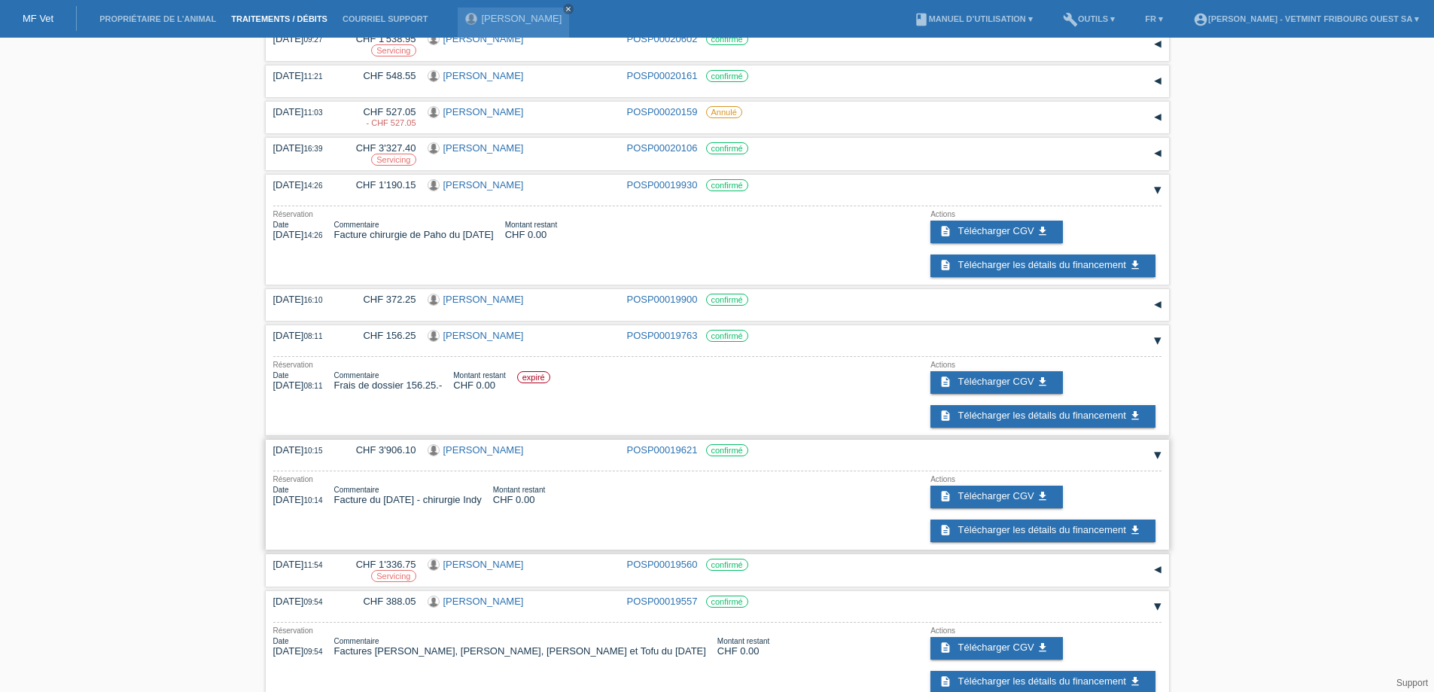
scroll to position [150, 0]
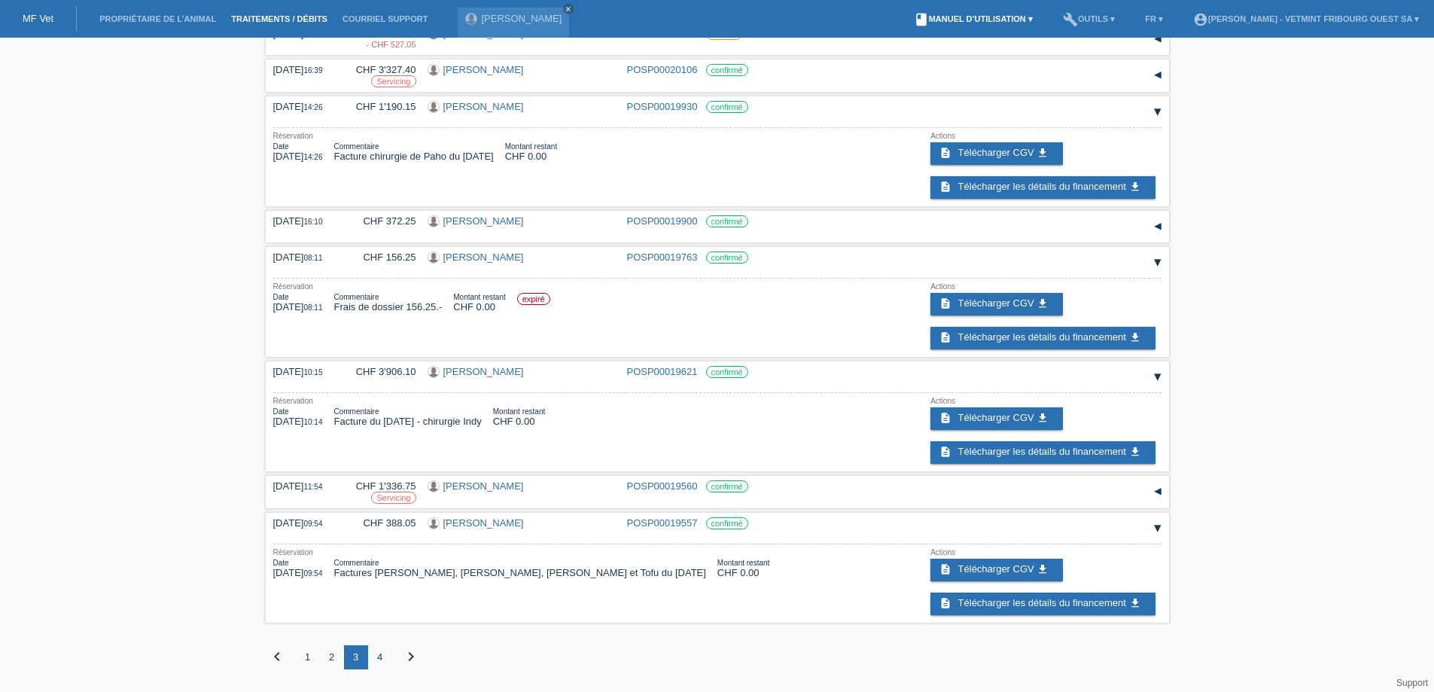
click at [1022, 17] on link "book Manuel d’utilisation ▾" at bounding box center [973, 18] width 134 height 9
click at [1299, 129] on div "01.02.2025 error Date du 18.08.2025 error Date jusqu'à appliquer 09:27 Date" at bounding box center [717, 293] width 1434 height 796
click at [1262, 23] on link "account_circle Mathilde Bley - Vetmint Fribourg Ouest SA ▾" at bounding box center [1306, 18] width 241 height 9
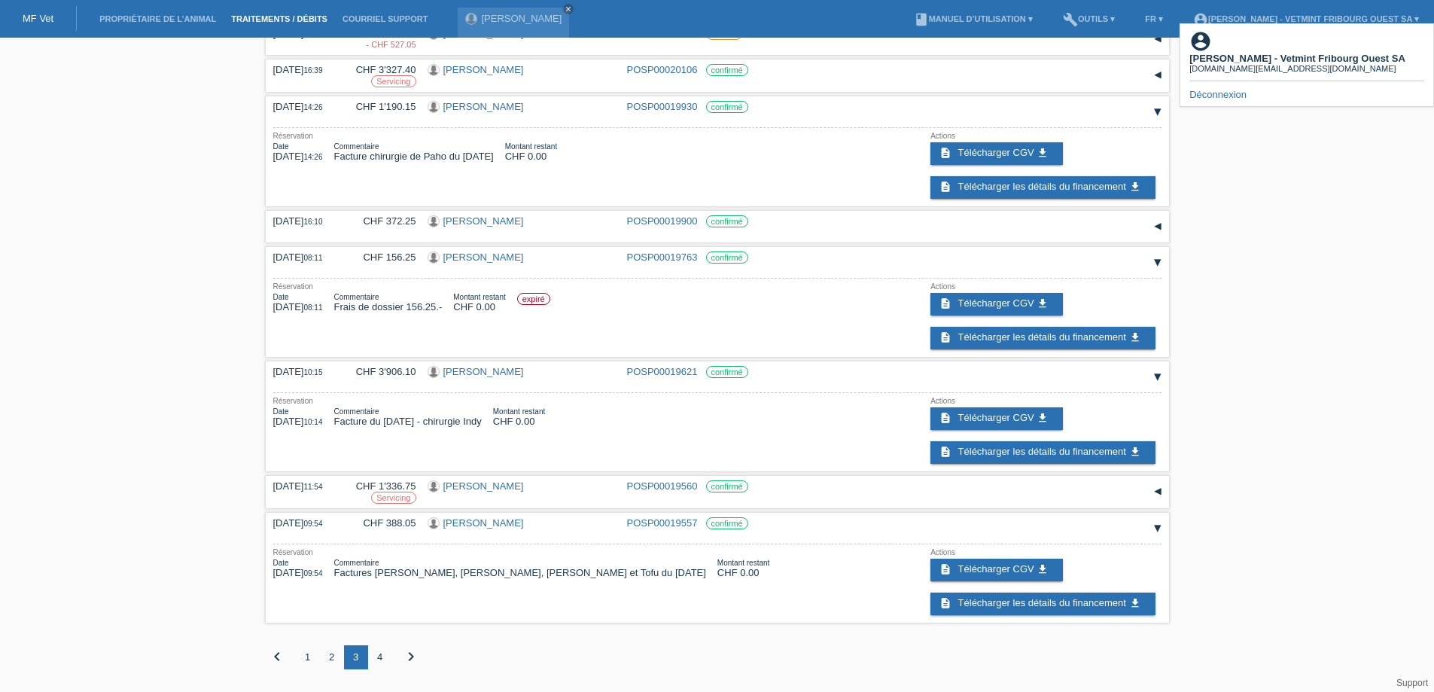
click at [1281, 210] on div "01.02.2025 error Date du 18.08.2025 error Date jusqu'à appliquer 09:27 Date" at bounding box center [717, 293] width 1434 height 796
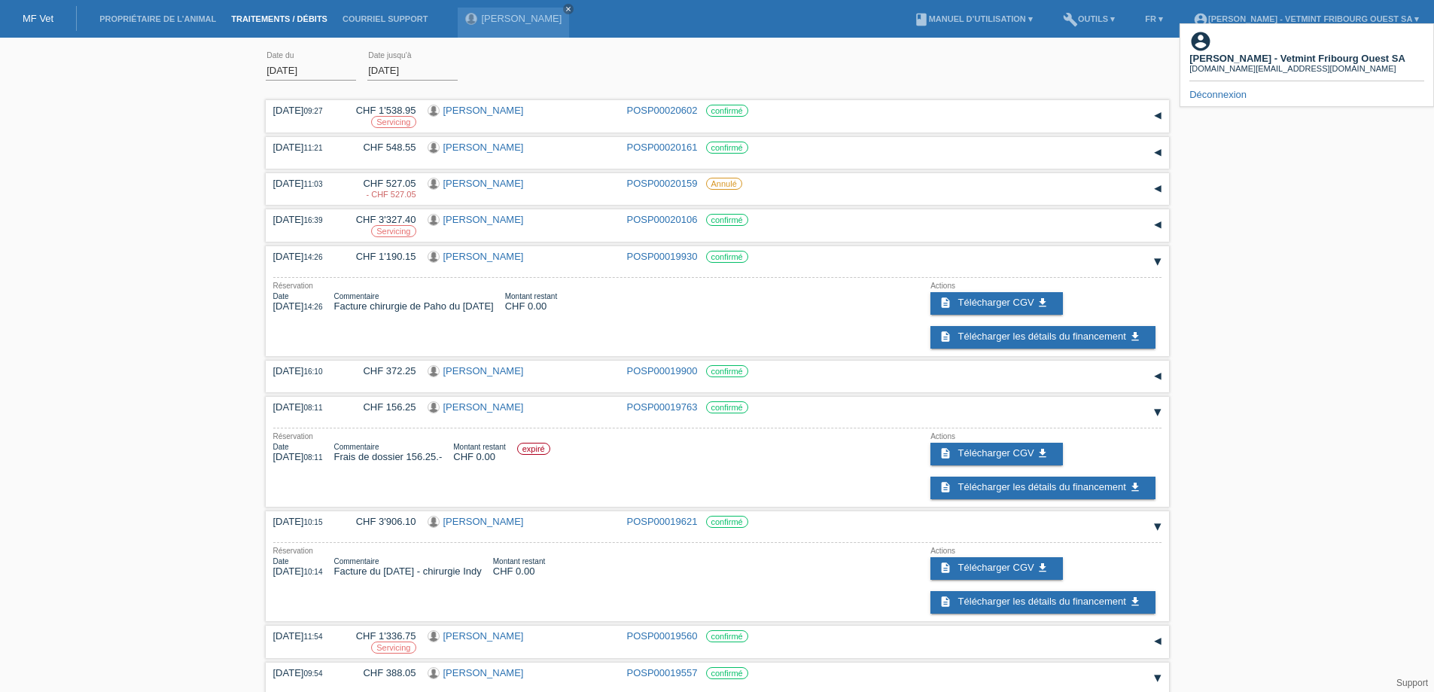
click at [29, 18] on link "MF Vet" at bounding box center [38, 18] width 31 height 11
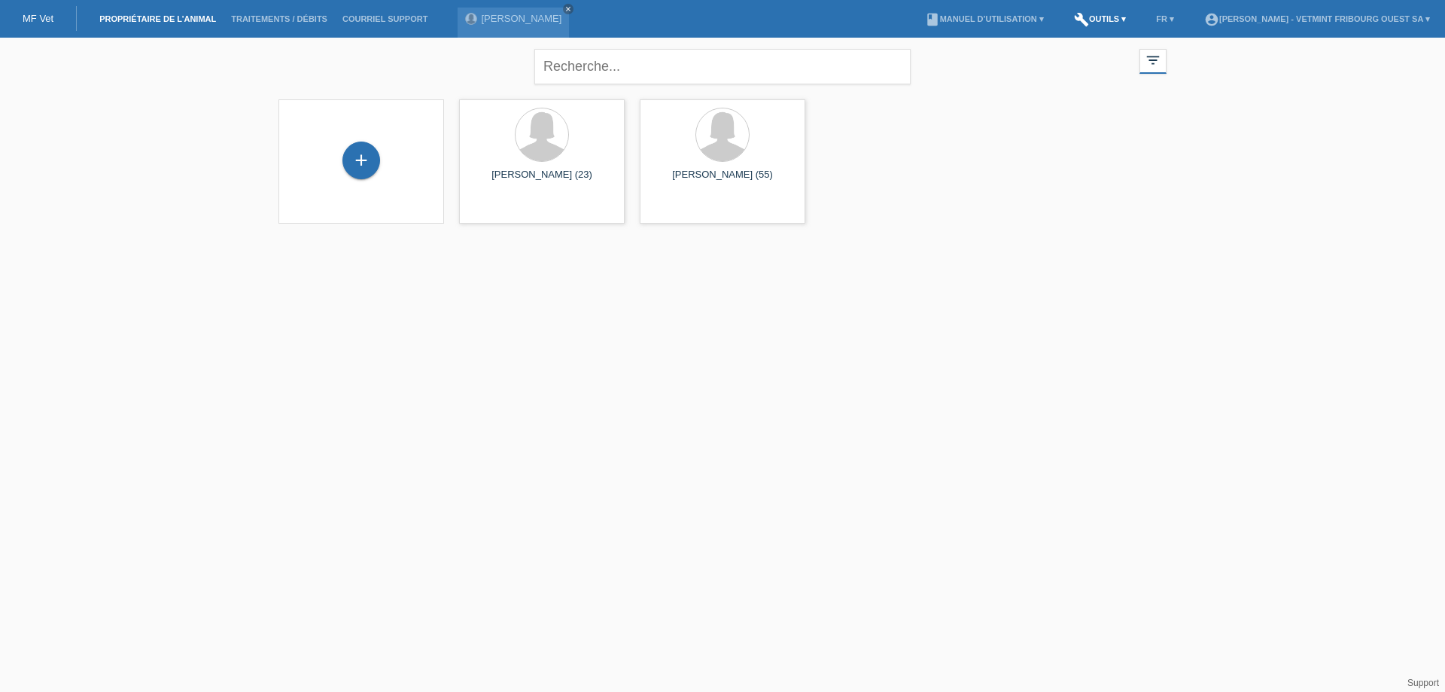
click at [1080, 20] on icon "build" at bounding box center [1081, 19] width 15 height 15
click at [288, 19] on link "Traitements / débits" at bounding box center [279, 18] width 111 height 9
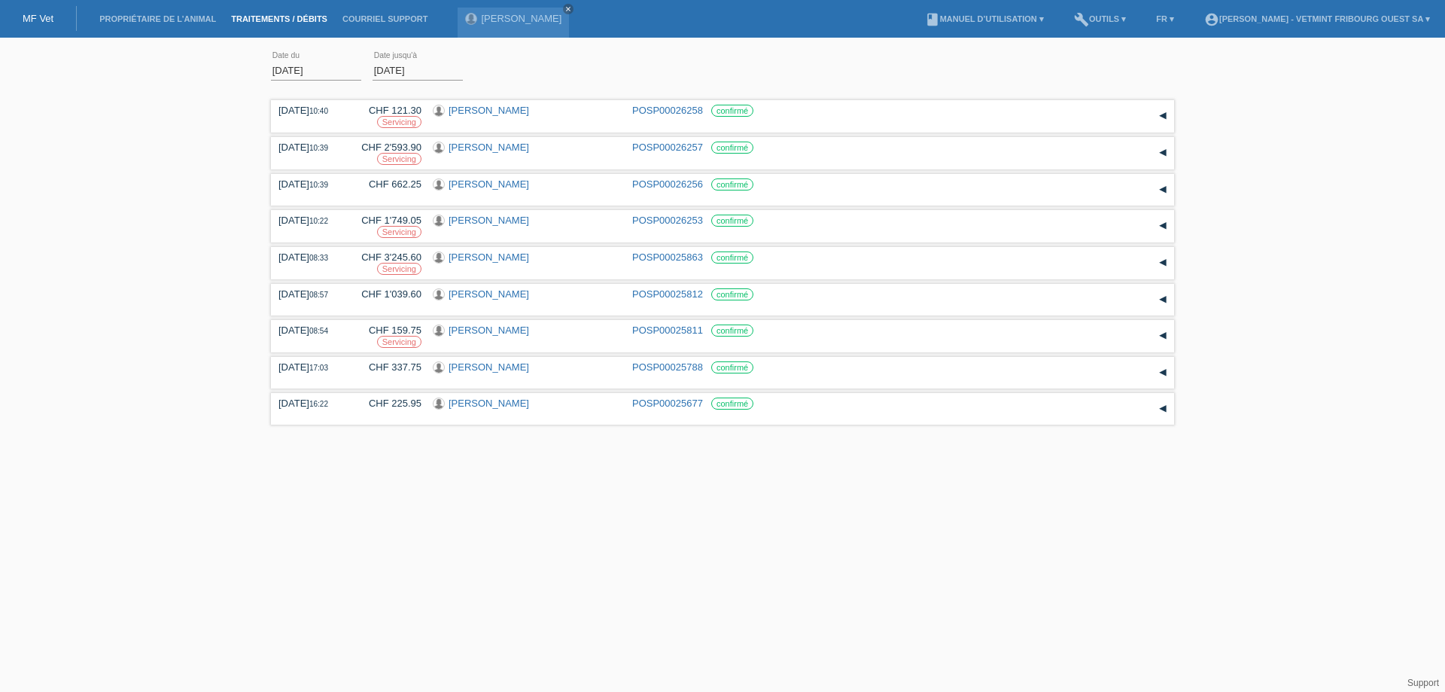
click at [309, 69] on input "[DATE]" at bounding box center [316, 70] width 90 height 19
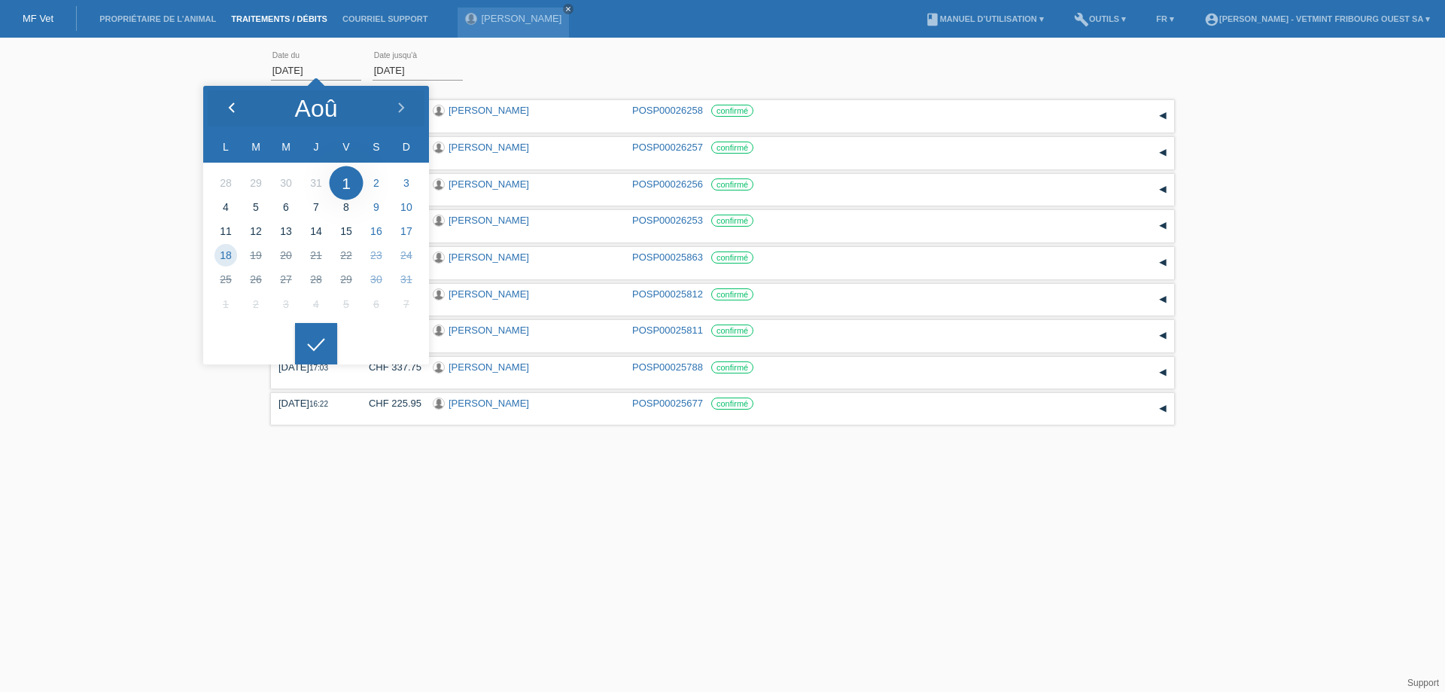
click at [233, 108] on icon at bounding box center [232, 108] width 12 height 12
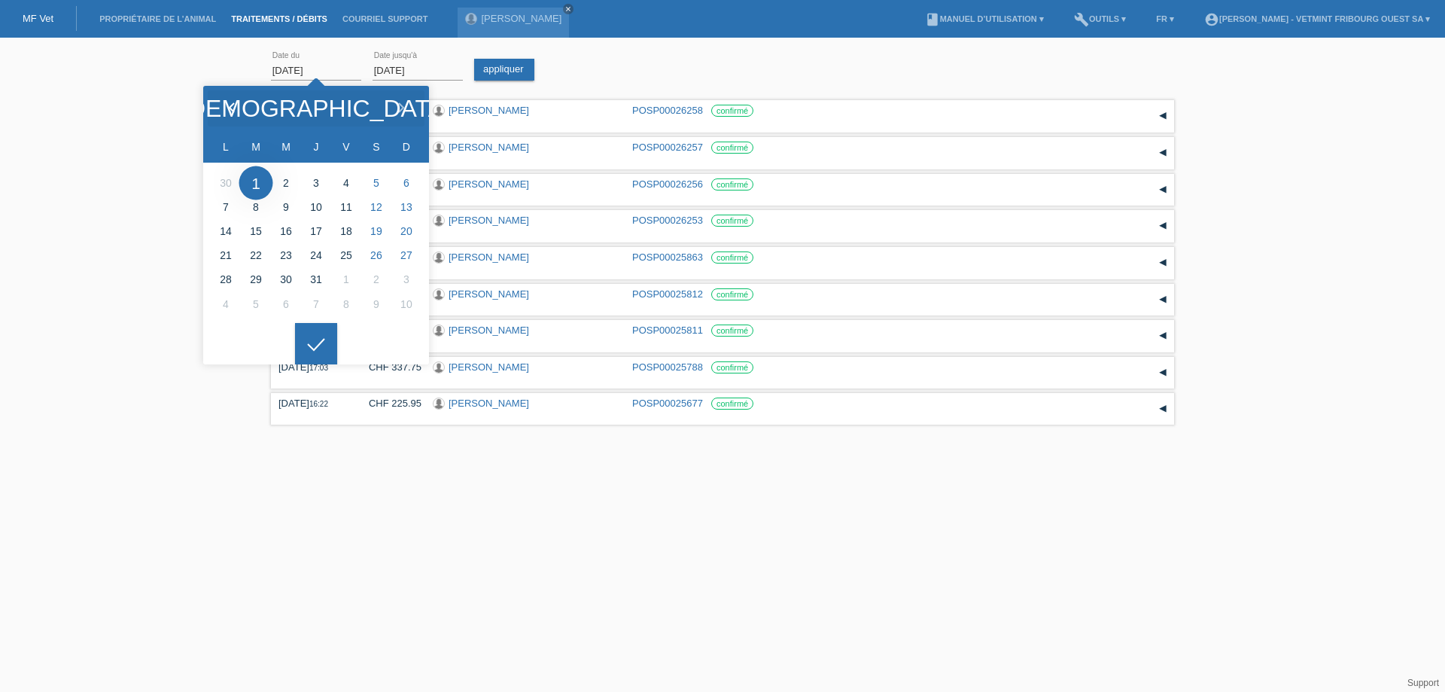
click at [233, 108] on icon at bounding box center [232, 108] width 12 height 12
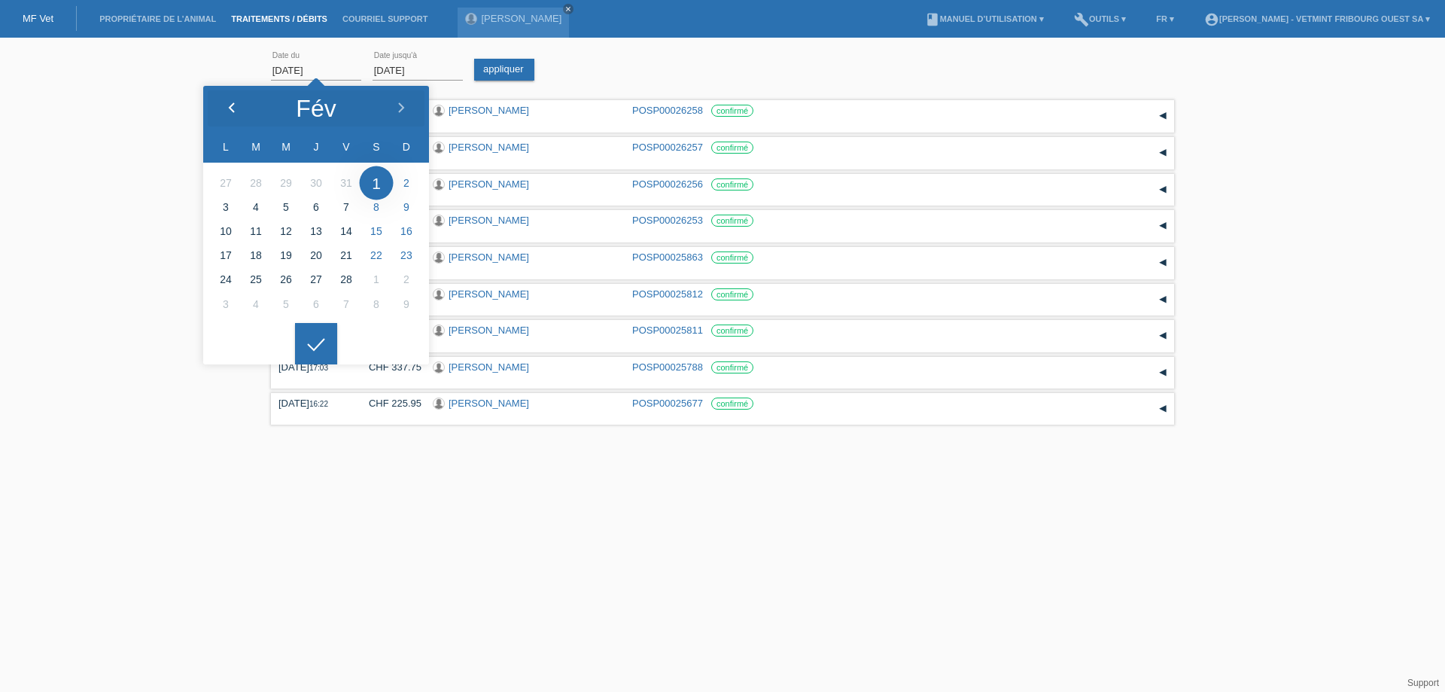
click at [233, 108] on icon at bounding box center [232, 108] width 12 height 12
click at [282, 297] on li at bounding box center [286, 304] width 30 height 24
click at [289, 306] on li at bounding box center [286, 304] width 30 height 24
type input "31.12.2024"
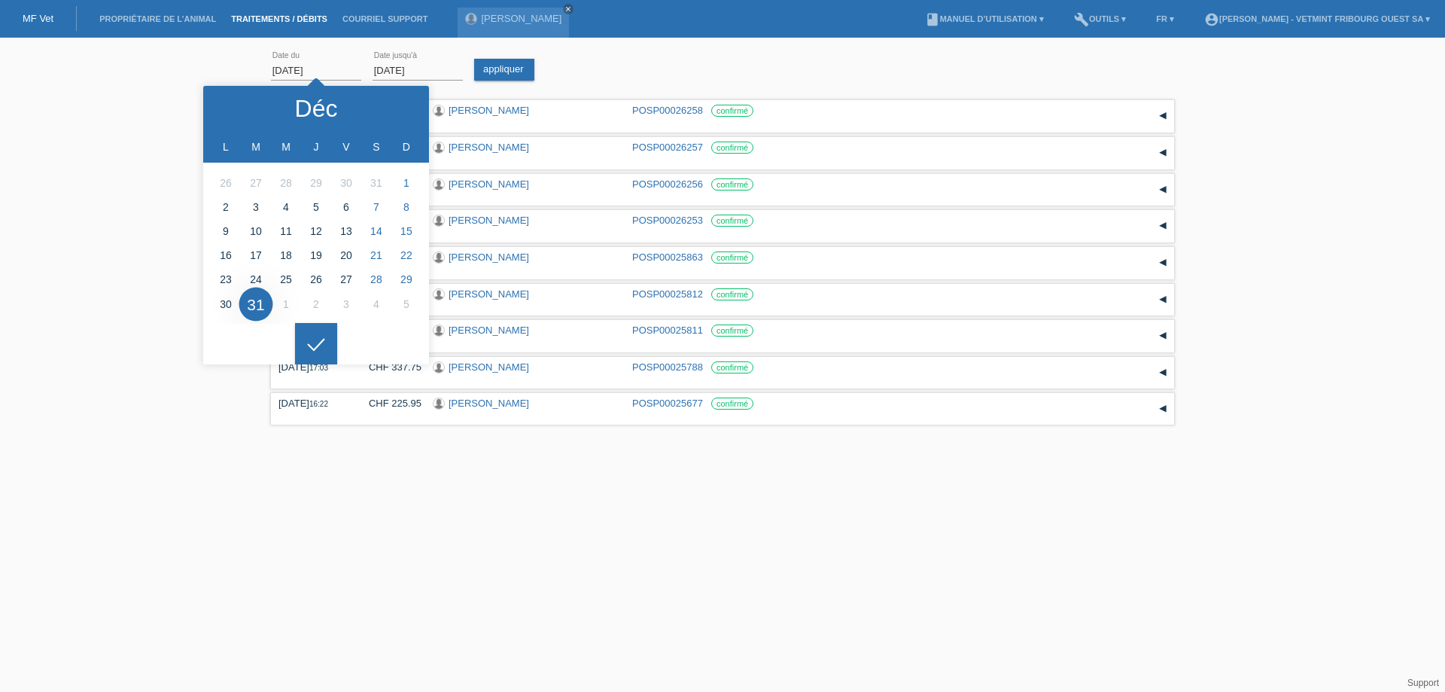
click at [463, 72] on div "31.12.2024 error Date du 18.08.2025 error Date jusqu'à appliquer" at bounding box center [722, 70] width 903 height 51
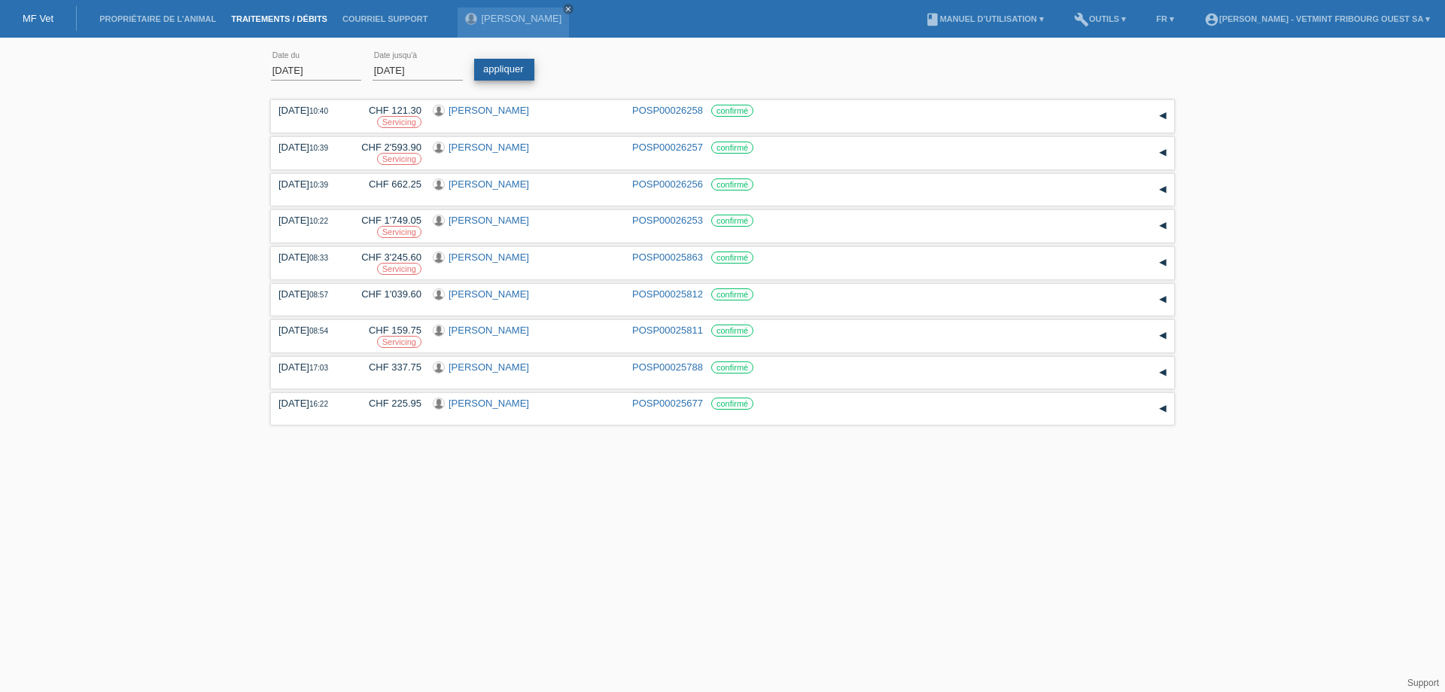
click at [507, 72] on link "appliquer" at bounding box center [504, 70] width 60 height 22
click at [336, 493] on div "2" at bounding box center [337, 495] width 24 height 24
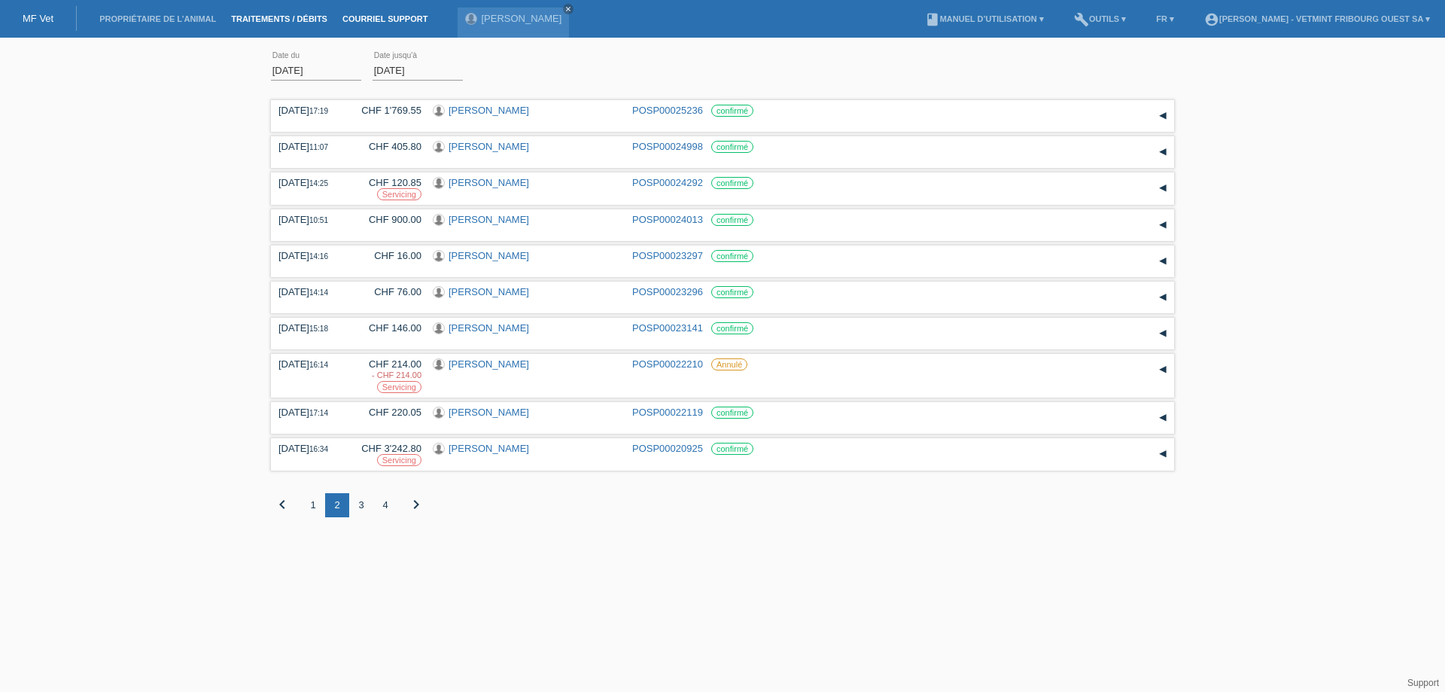
click at [401, 20] on link "Courriel Support" at bounding box center [385, 18] width 100 height 9
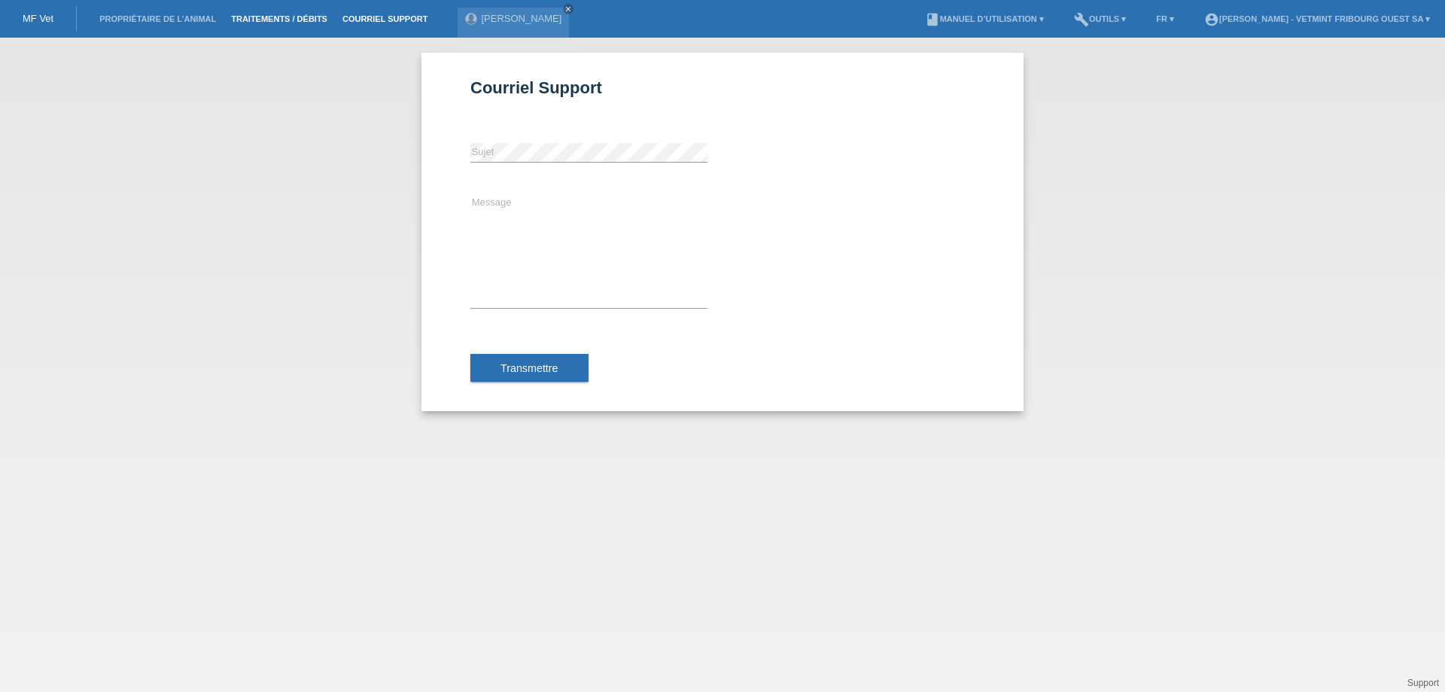
click at [315, 20] on link "Traitements / débits" at bounding box center [279, 18] width 111 height 9
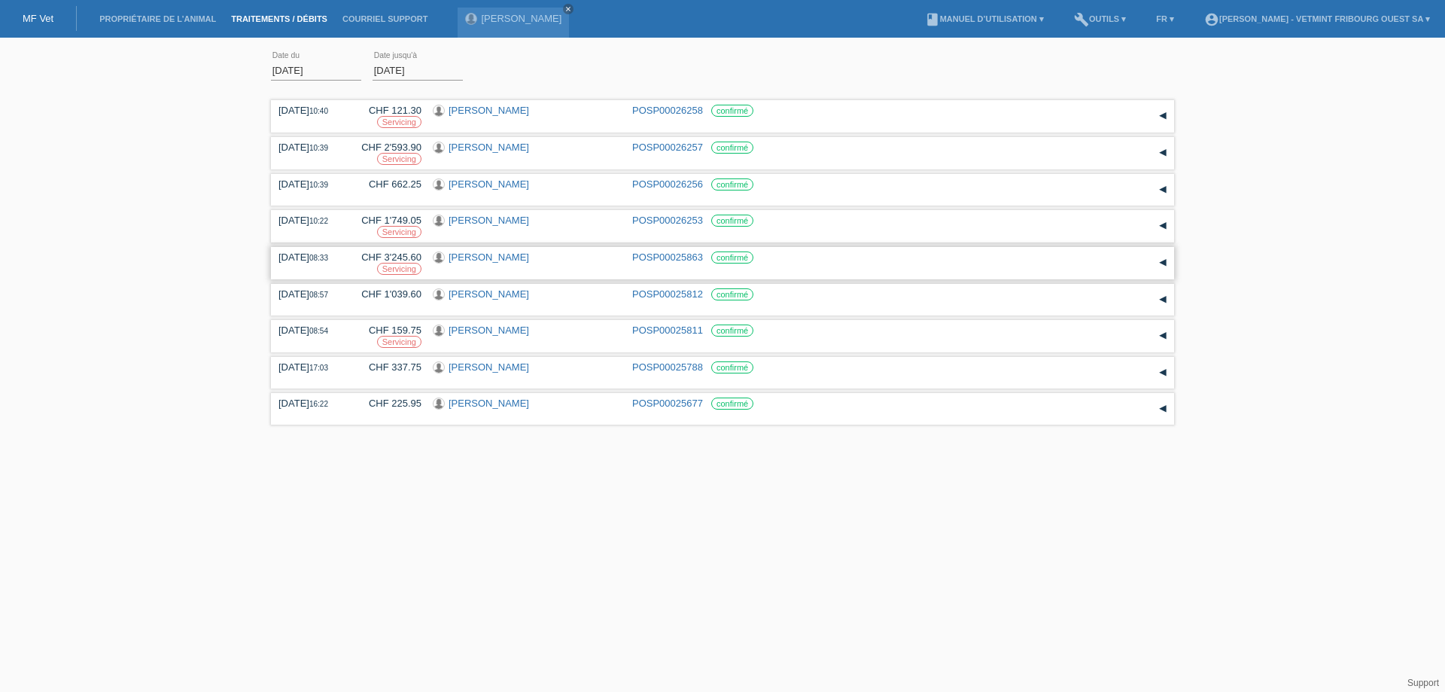
click at [1166, 266] on div "▾" at bounding box center [1163, 262] width 23 height 23
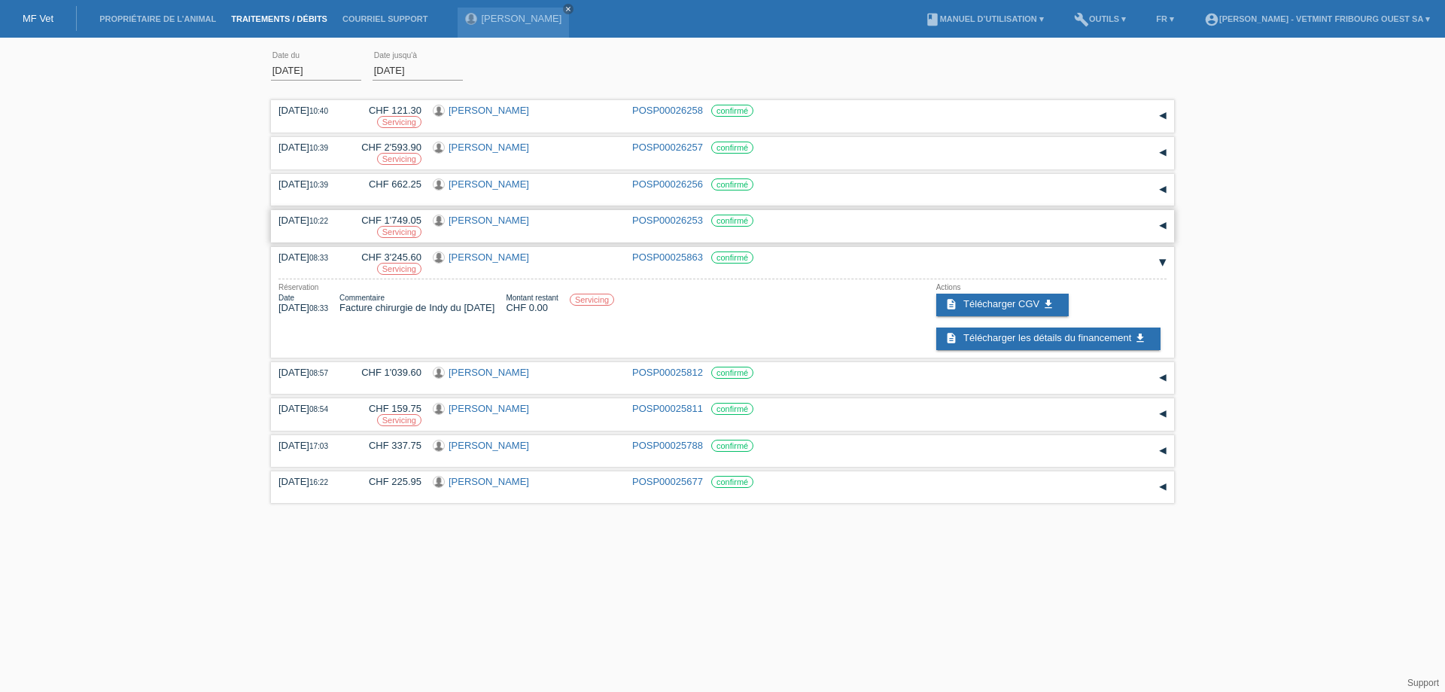
click at [1153, 230] on div "▾" at bounding box center [1163, 226] width 23 height 23
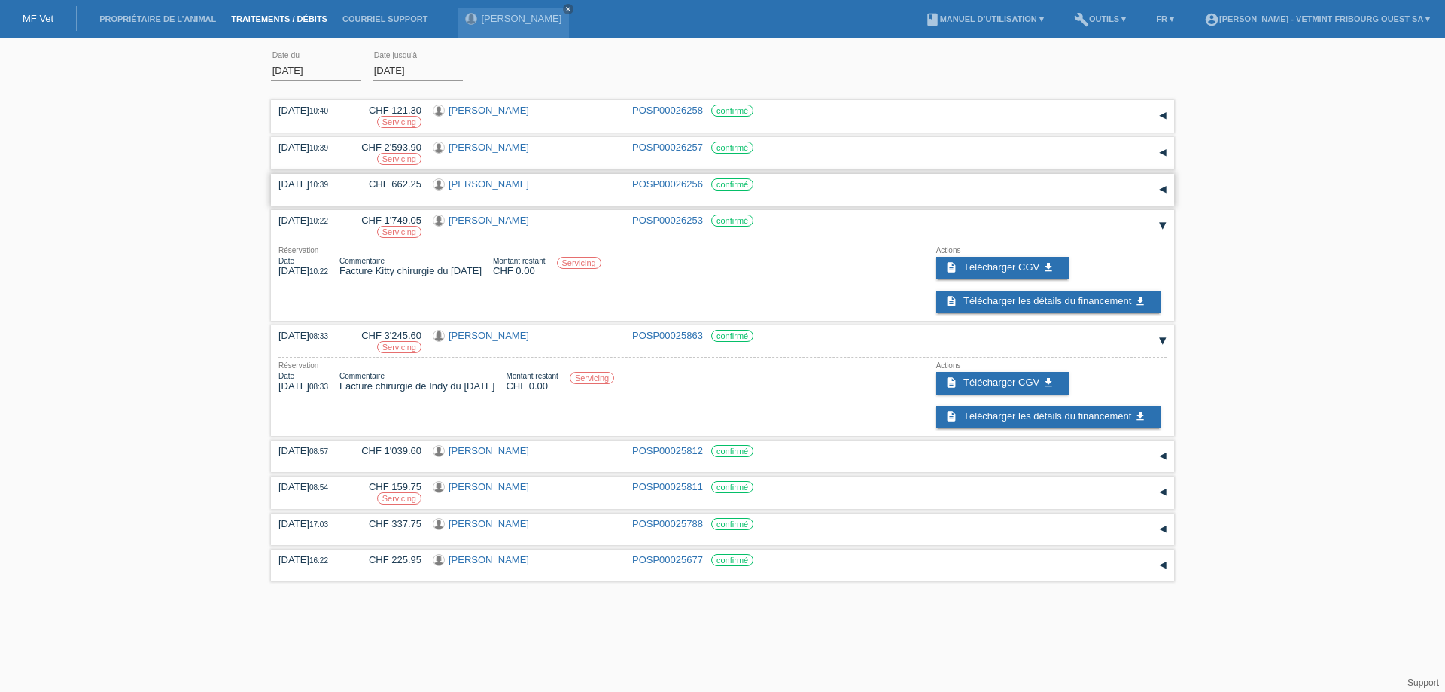
click at [1148, 190] on div "[DATE] 10:39 CHF 662.25 [PERSON_NAME] POSP00026256 confirmé" at bounding box center [723, 189] width 888 height 23
click at [1162, 189] on div "▾" at bounding box center [1163, 189] width 23 height 23
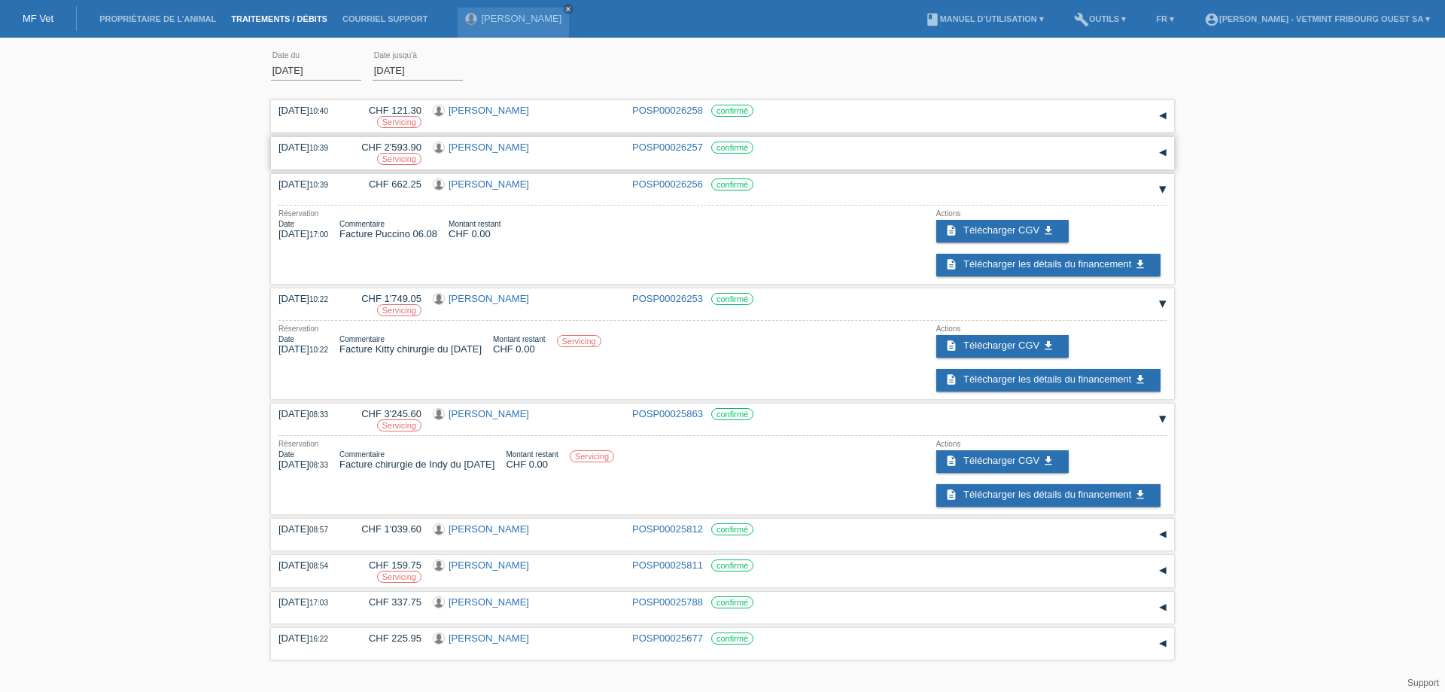
click at [1166, 154] on div "▾" at bounding box center [1163, 153] width 23 height 23
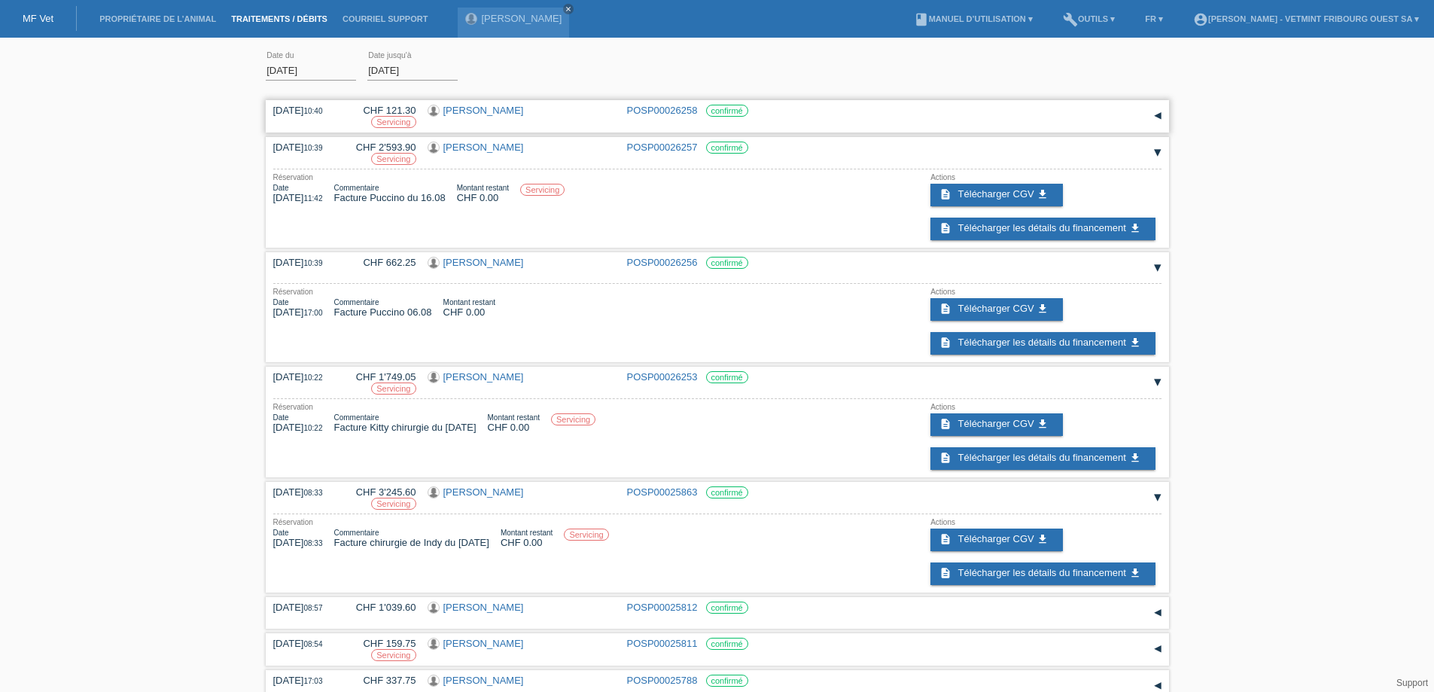
click at [1160, 113] on div "▾" at bounding box center [1158, 116] width 23 height 23
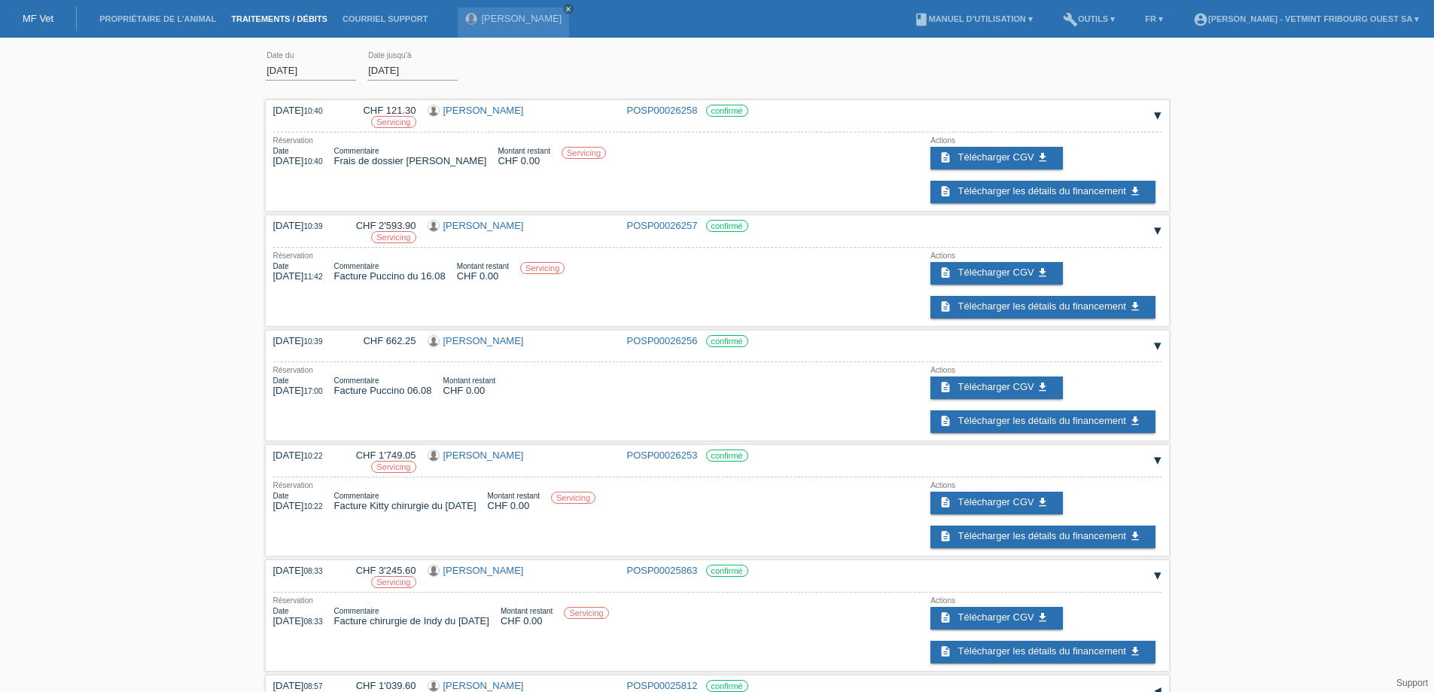
click at [294, 69] on input "[DATE]" at bounding box center [311, 70] width 90 height 19
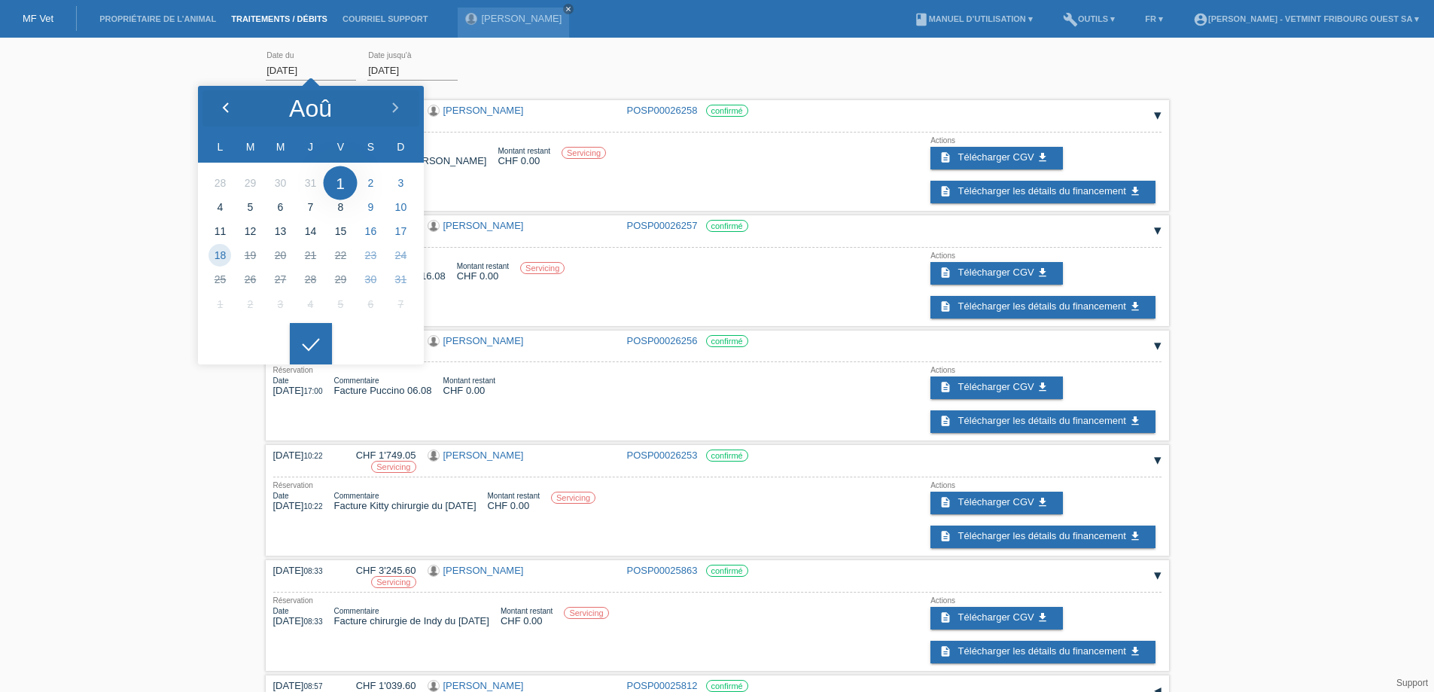
click at [226, 111] on polyline at bounding box center [226, 107] width 5 height 9
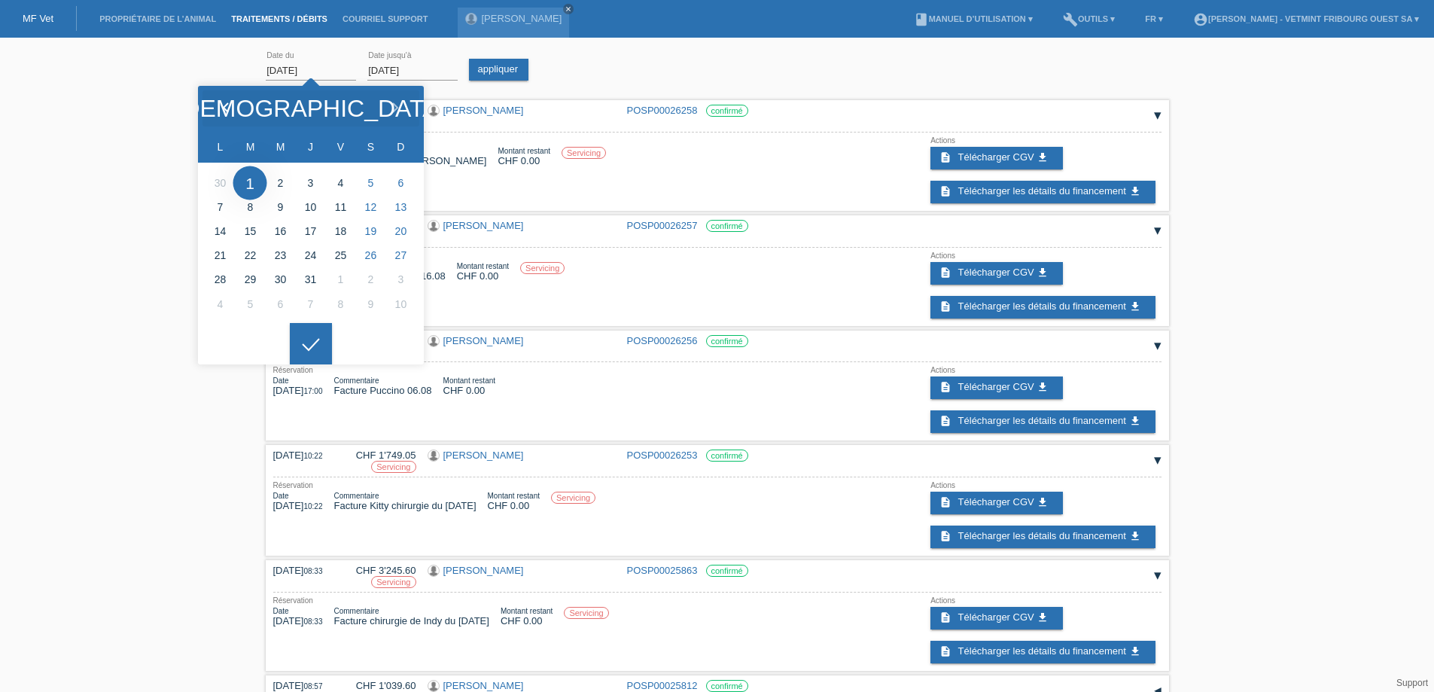
click at [226, 111] on polyline at bounding box center [226, 107] width 5 height 9
type input "[DATE]"
click at [309, 354] on div at bounding box center [311, 344] width 42 height 42
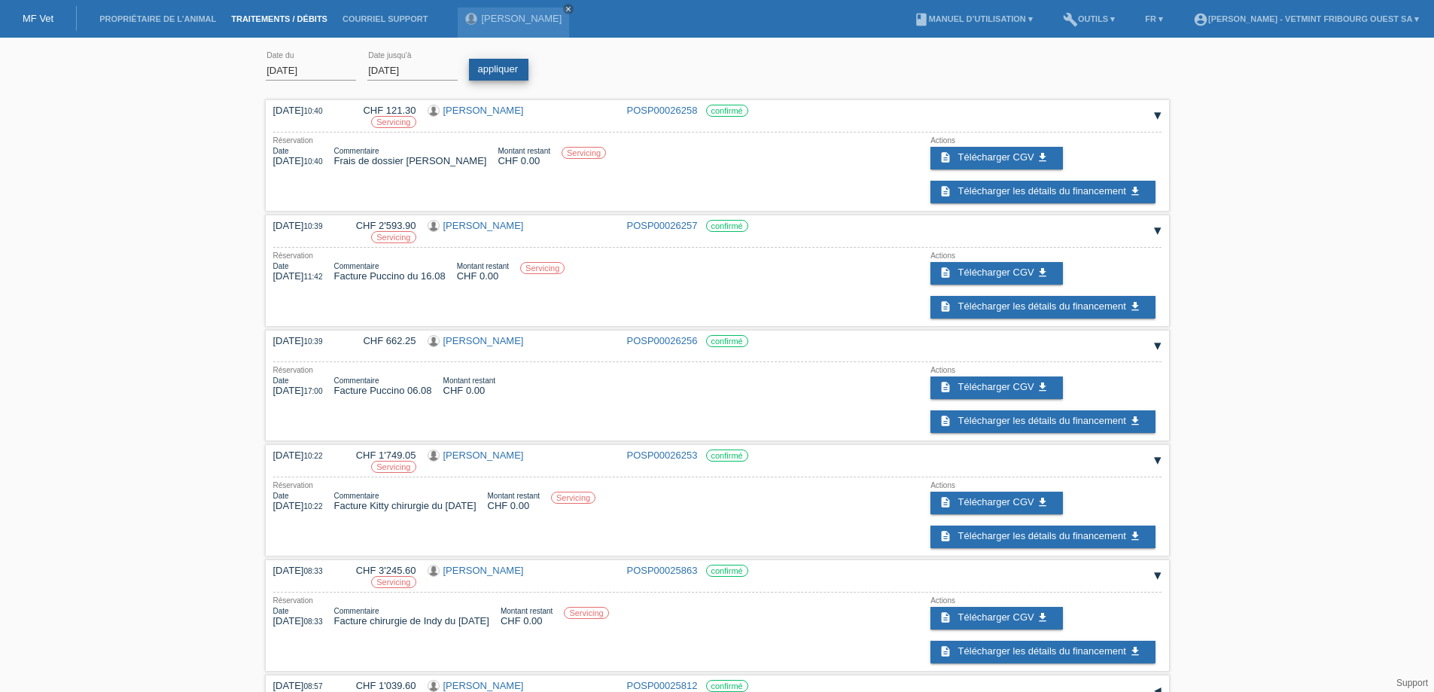
click at [503, 68] on link "appliquer" at bounding box center [499, 70] width 60 height 22
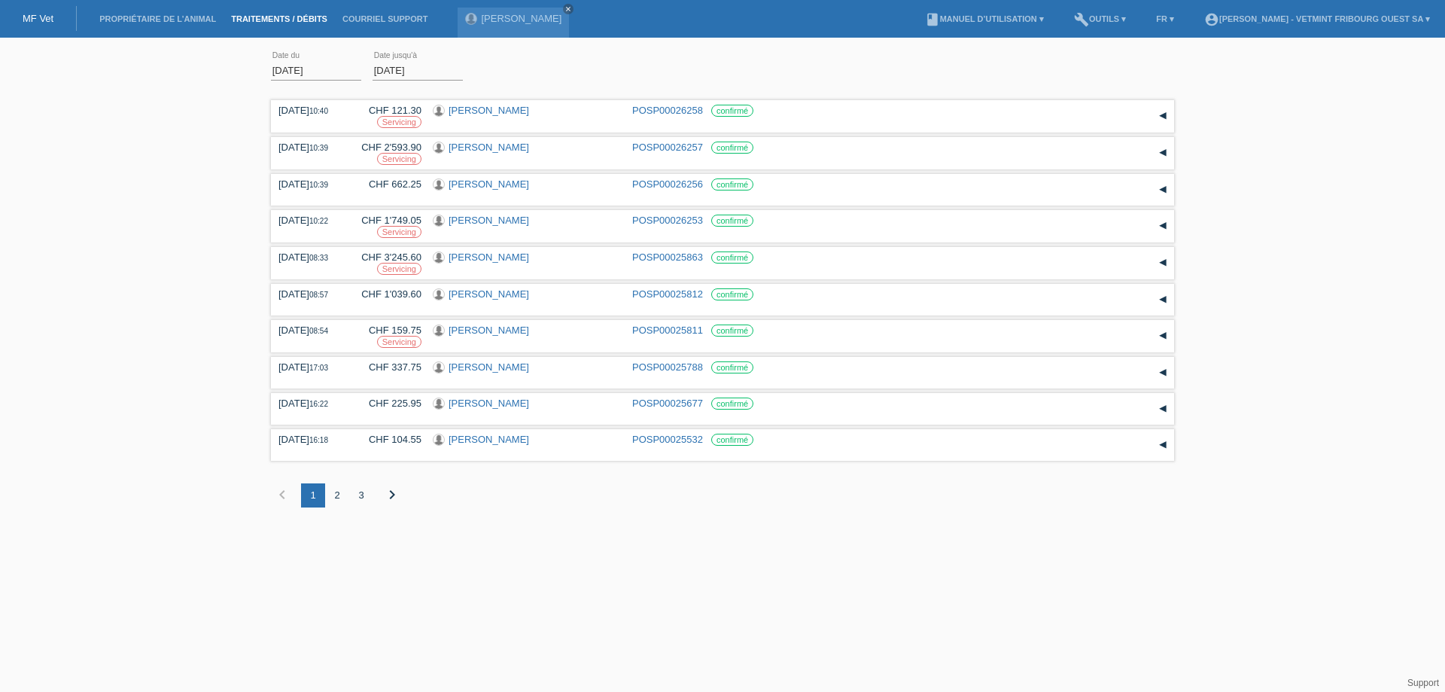
click at [340, 494] on div "2" at bounding box center [337, 495] width 24 height 24
